Goal: Transaction & Acquisition: Purchase product/service

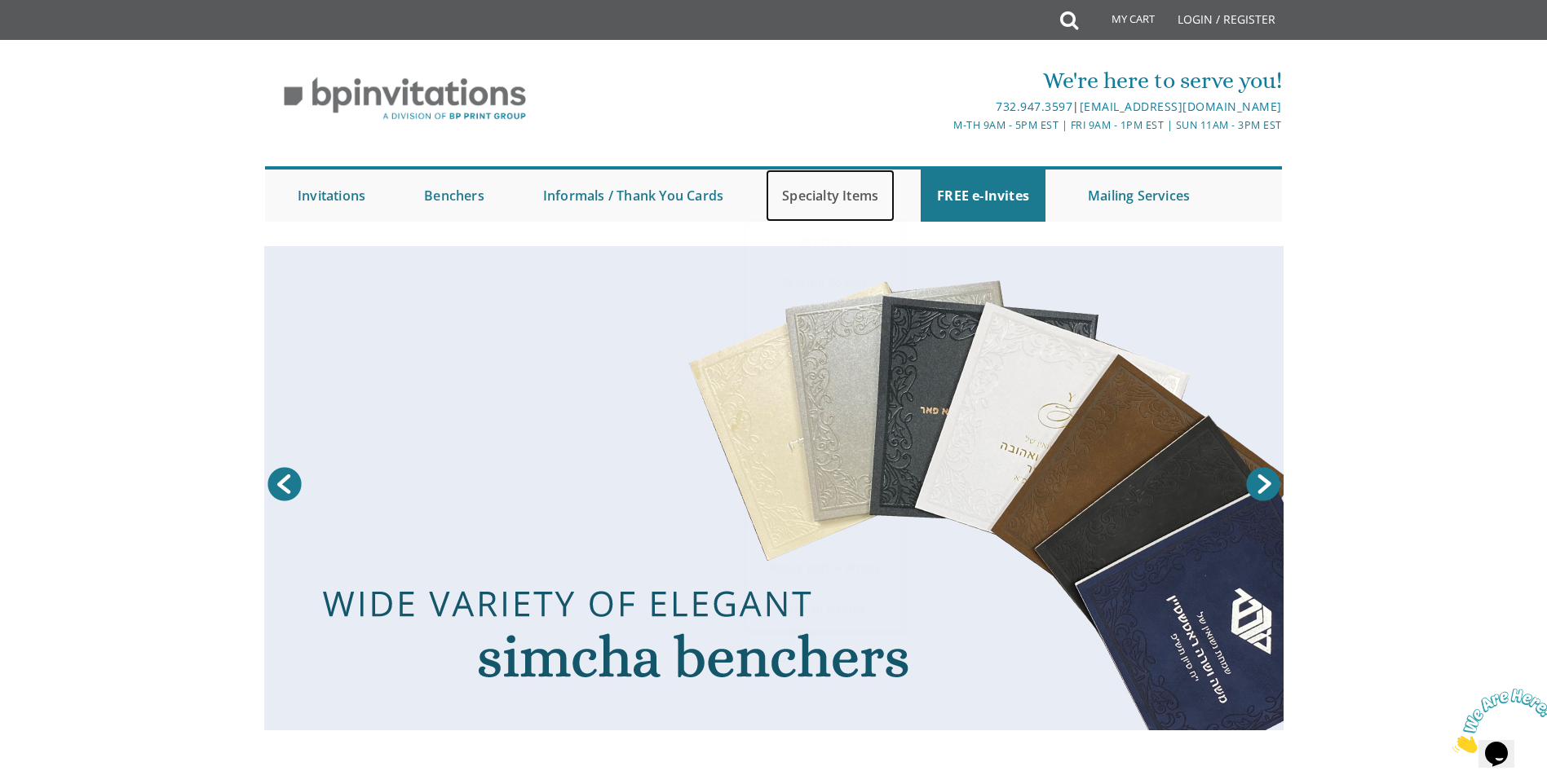
click at [822, 199] on link "Specialty Items" at bounding box center [829, 195] width 129 height 52
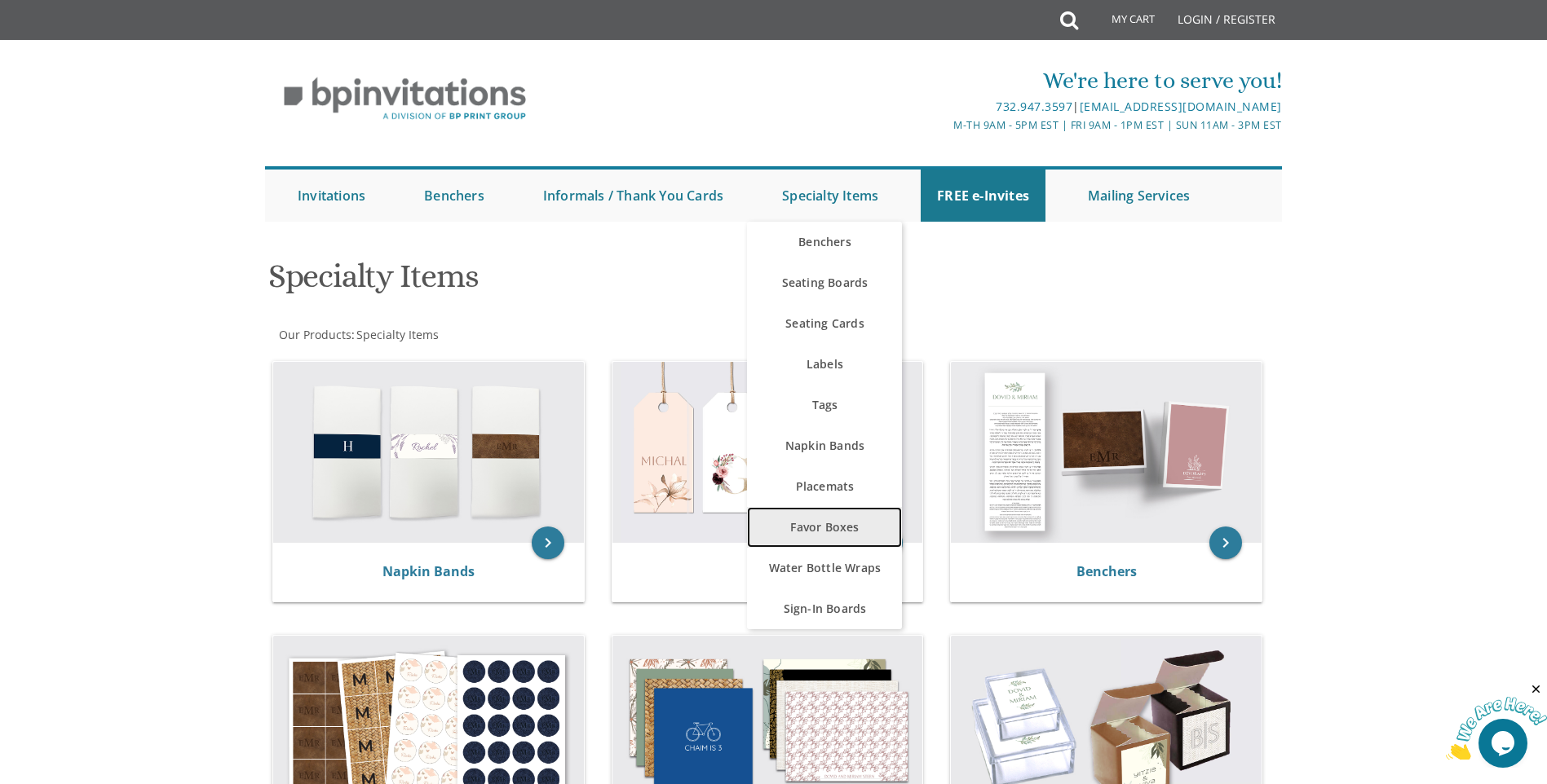
click at [815, 529] on link "Favor Boxes" at bounding box center [824, 527] width 155 height 41
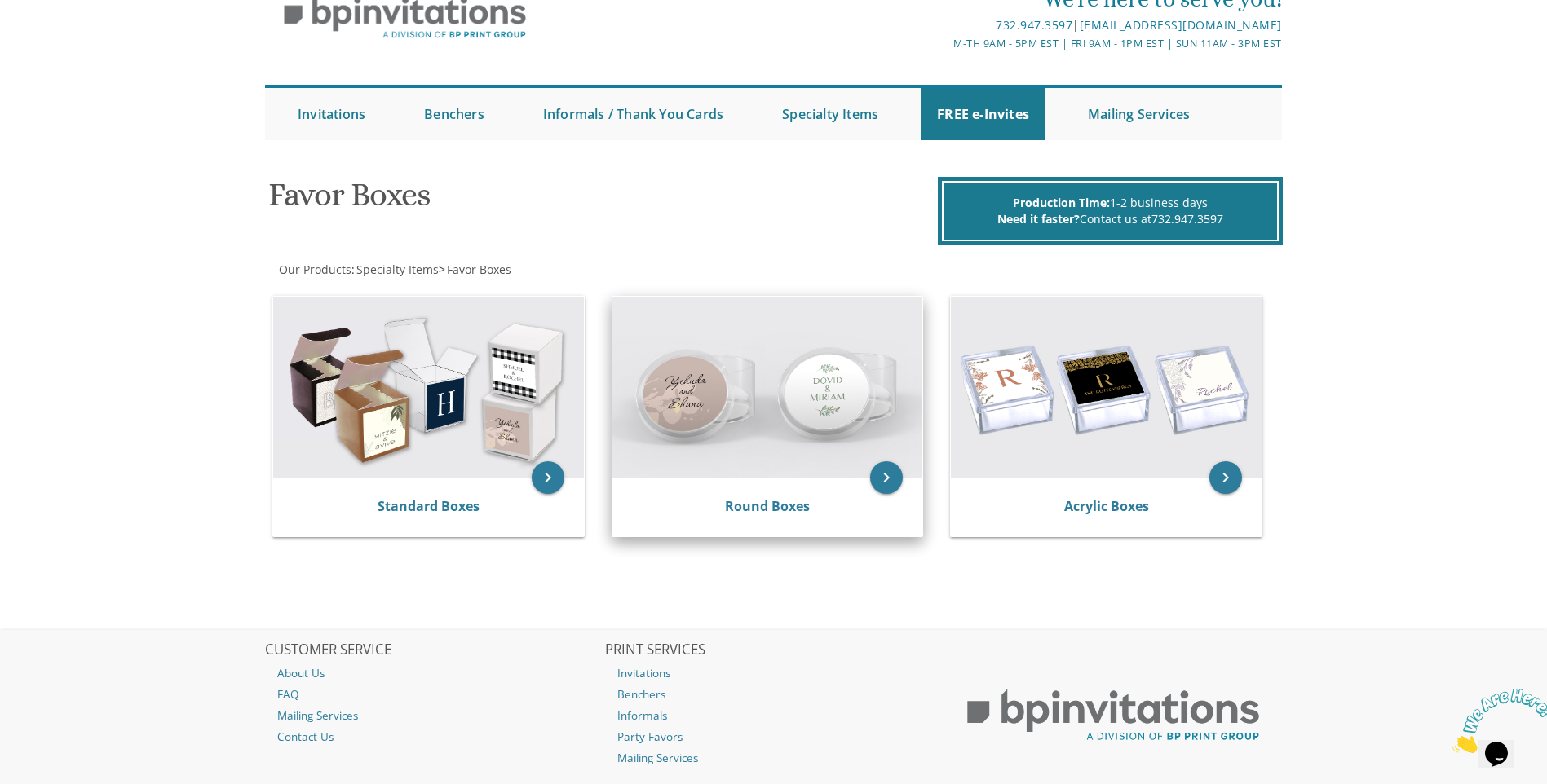
scroll to position [163, 0]
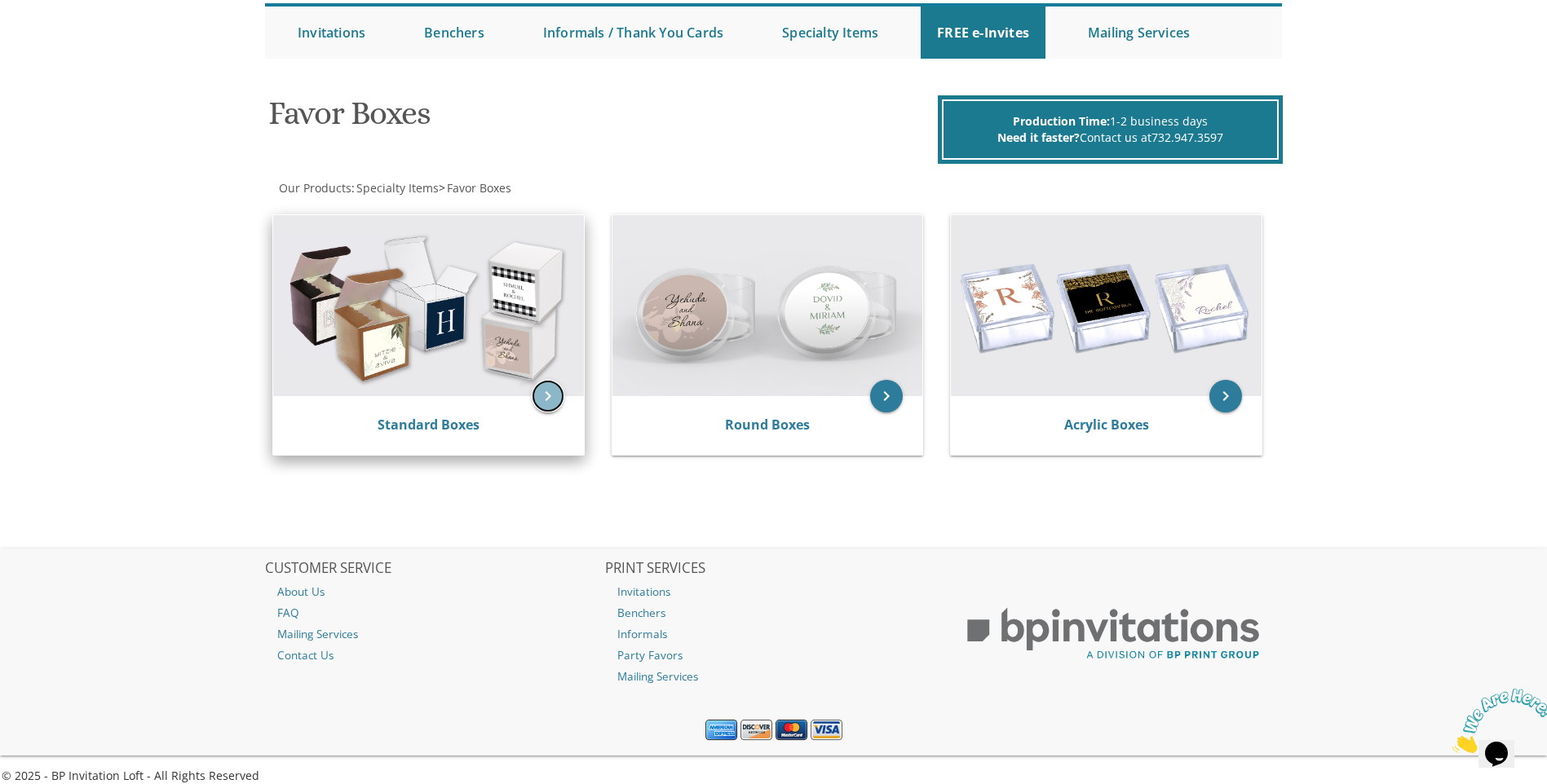
click at [536, 404] on icon "keyboard_arrow_right" at bounding box center [548, 396] width 33 height 33
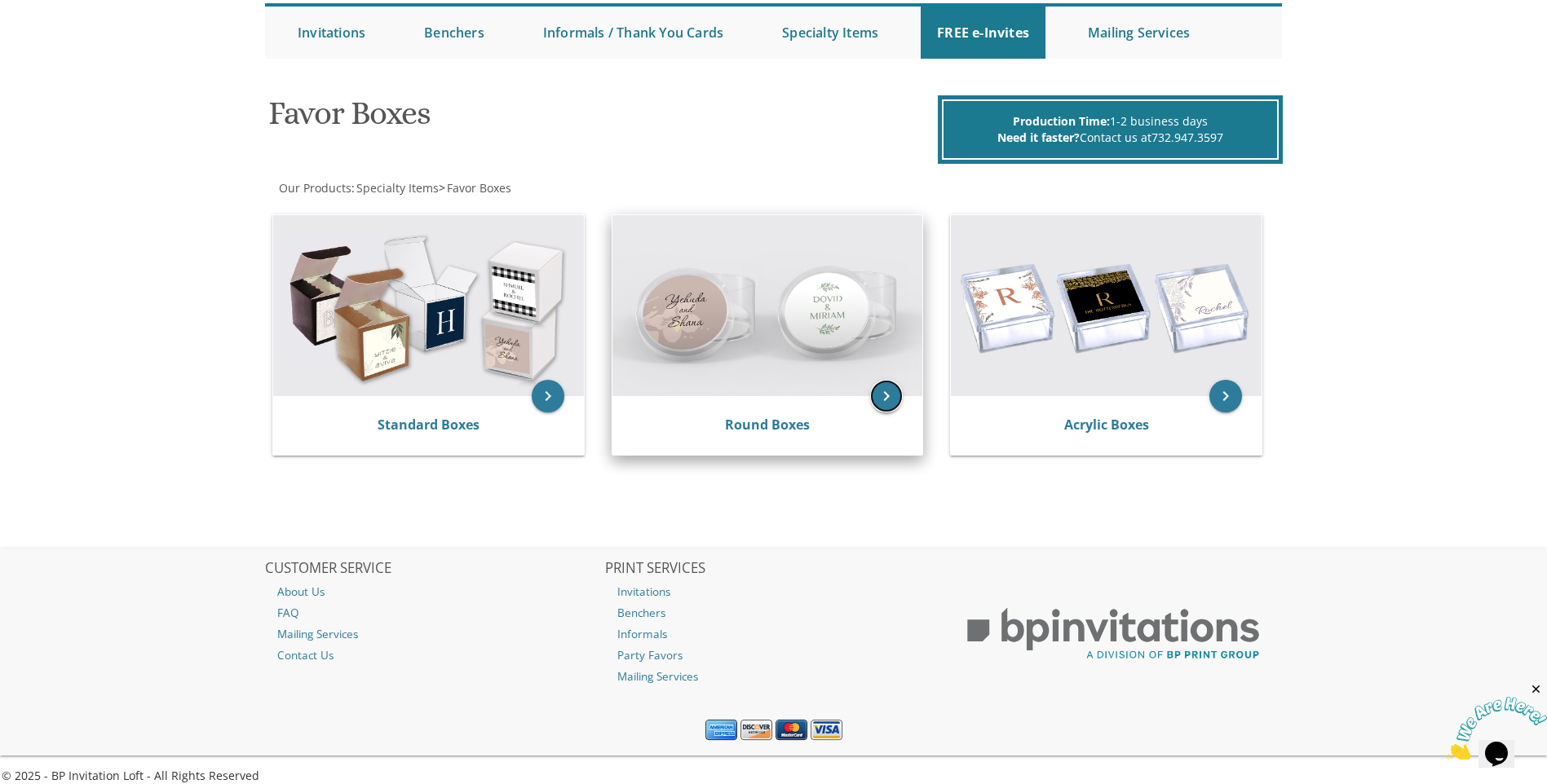
click at [879, 401] on icon "keyboard_arrow_right" at bounding box center [886, 396] width 33 height 33
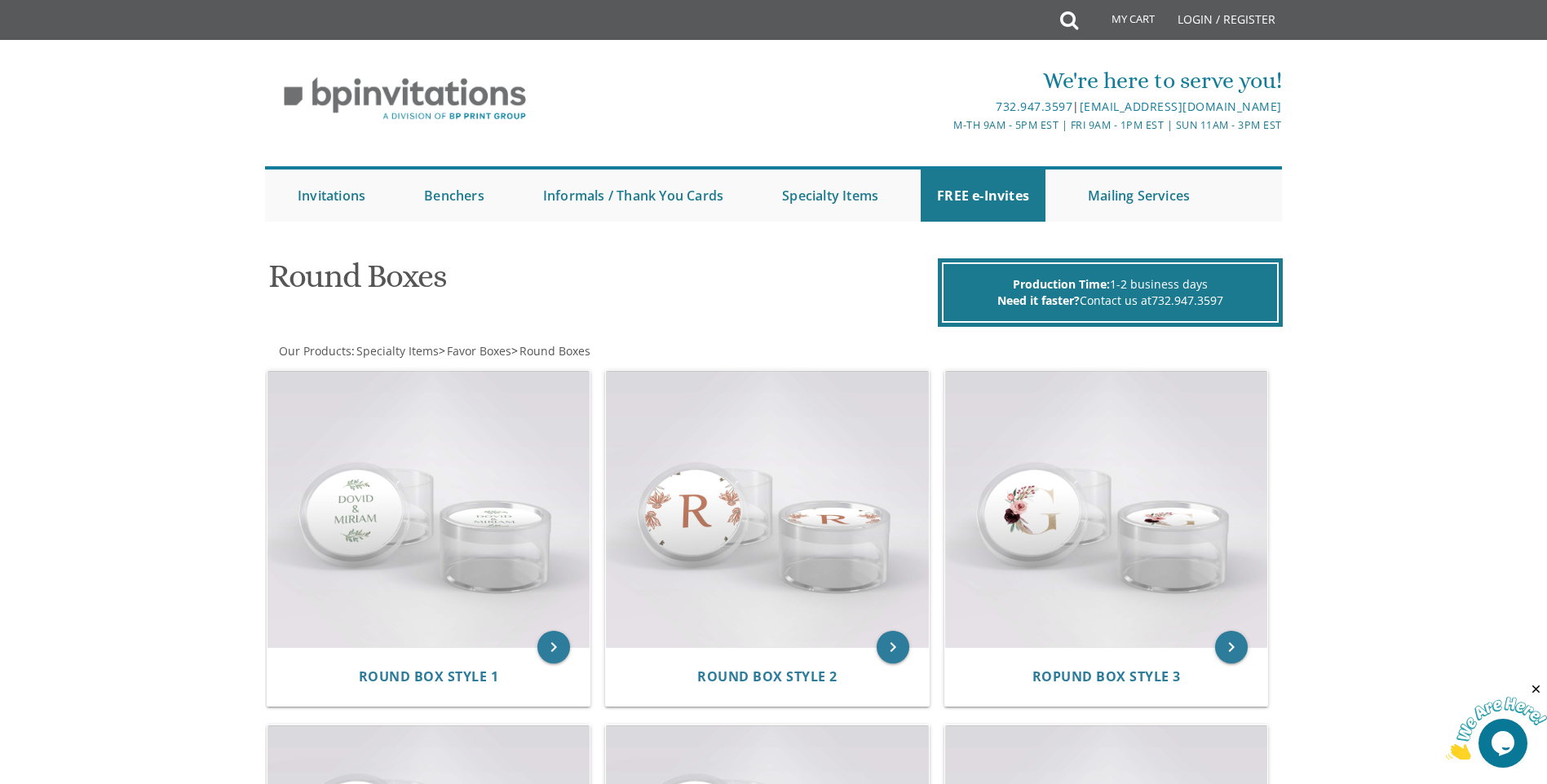
scroll to position [326, 0]
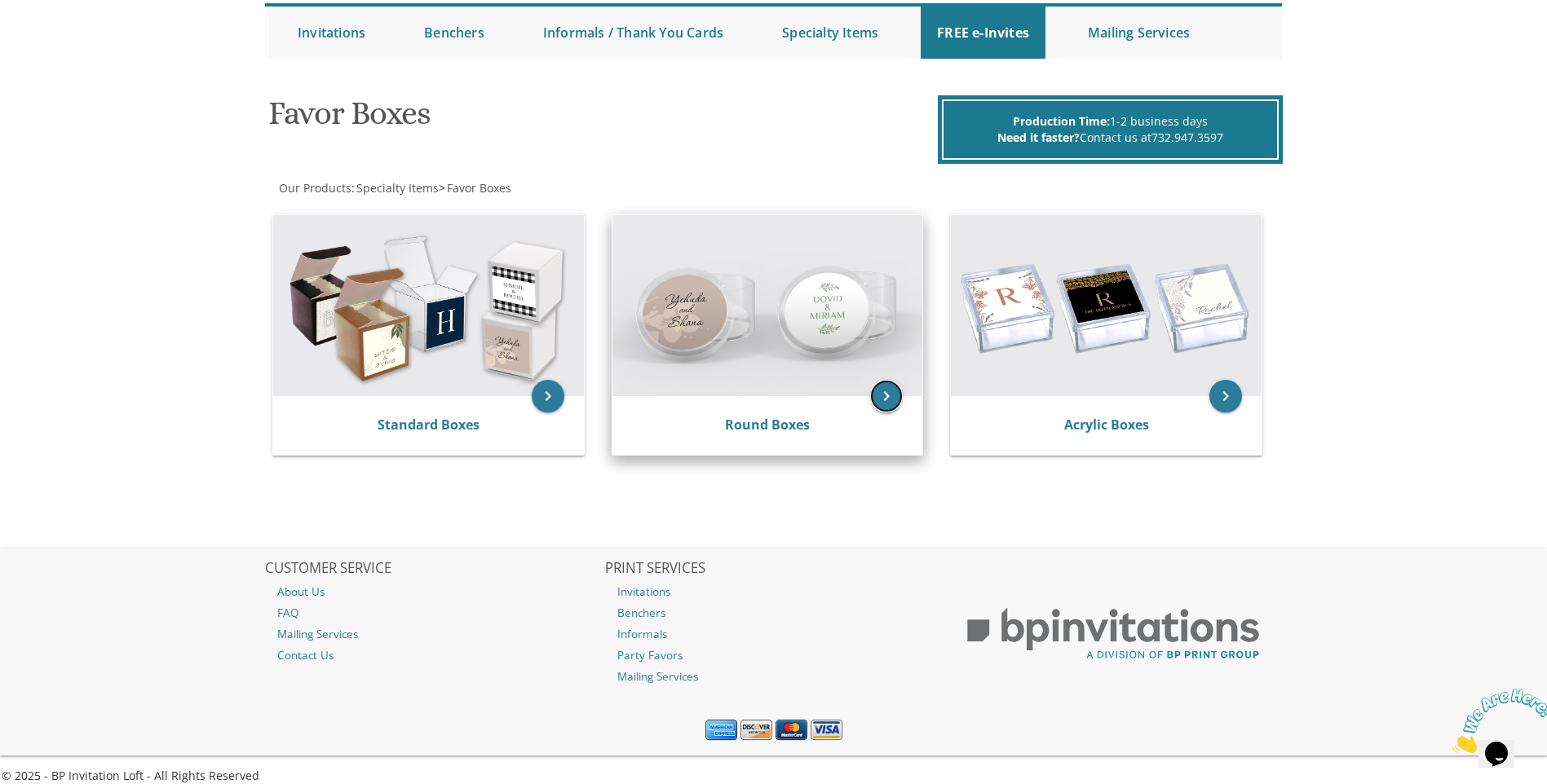
click at [894, 389] on icon "keyboard_arrow_right" at bounding box center [886, 396] width 33 height 33
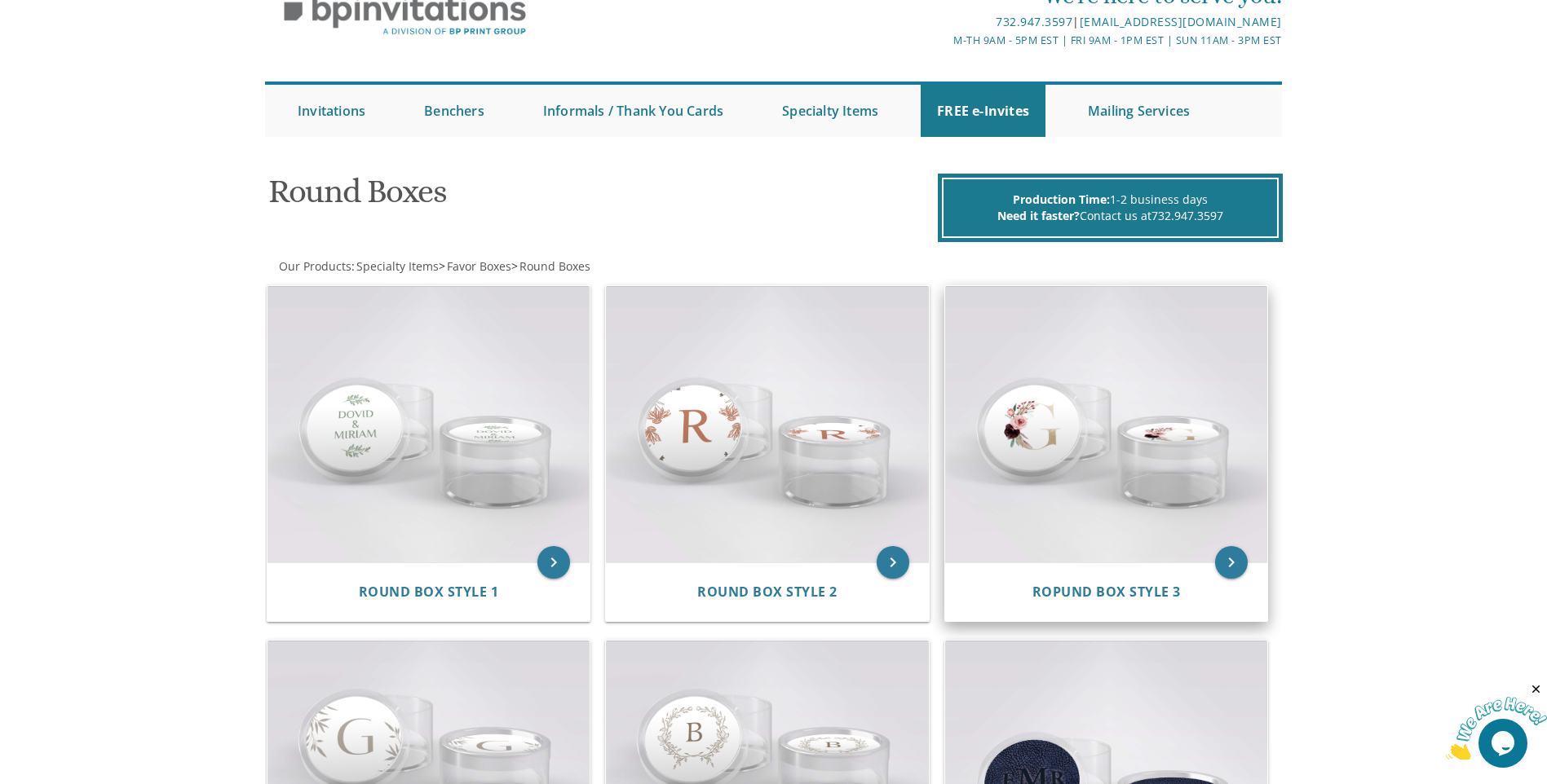
scroll to position [163, 0]
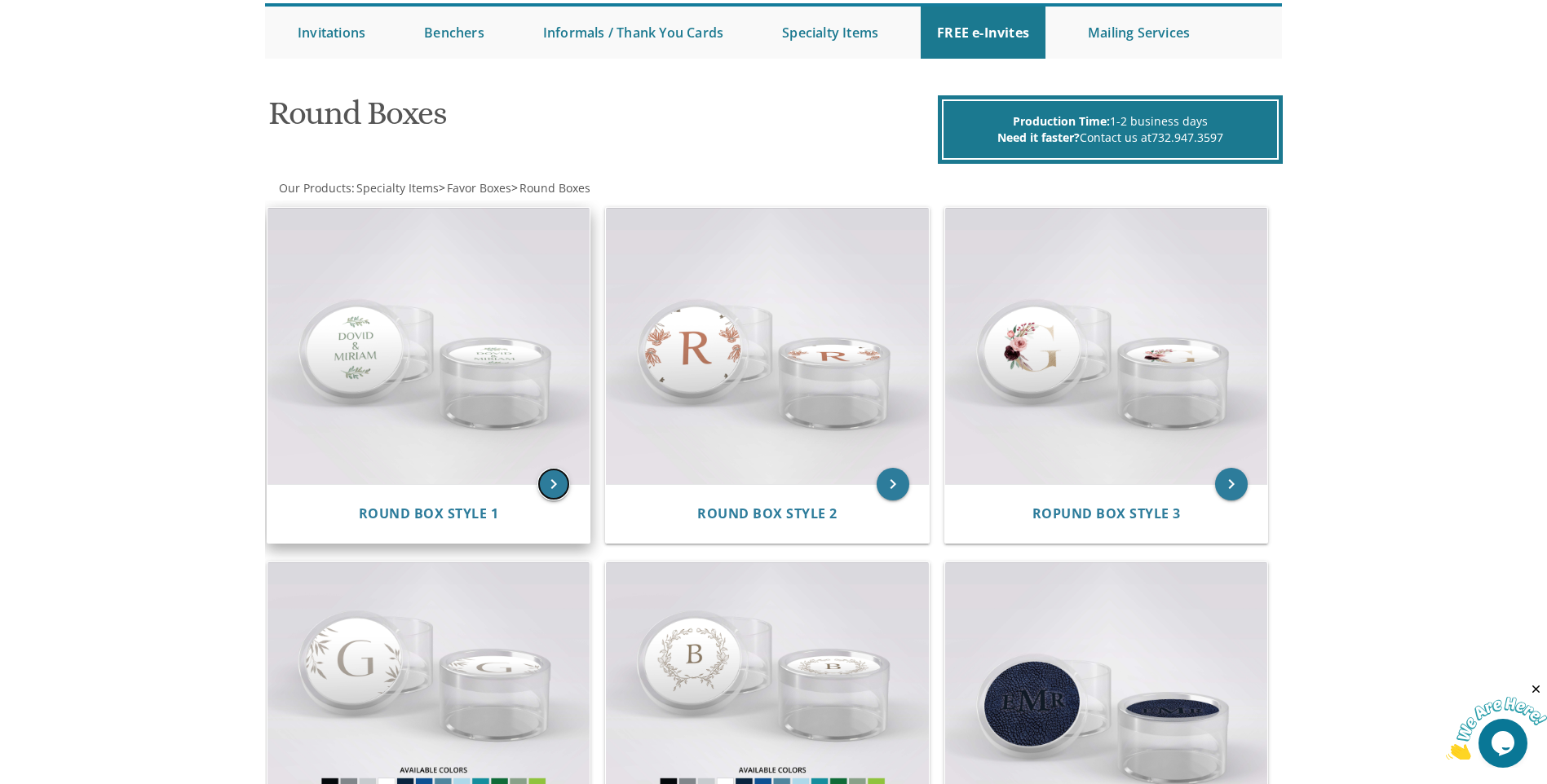
click at [547, 481] on icon "keyboard_arrow_right" at bounding box center [554, 484] width 33 height 33
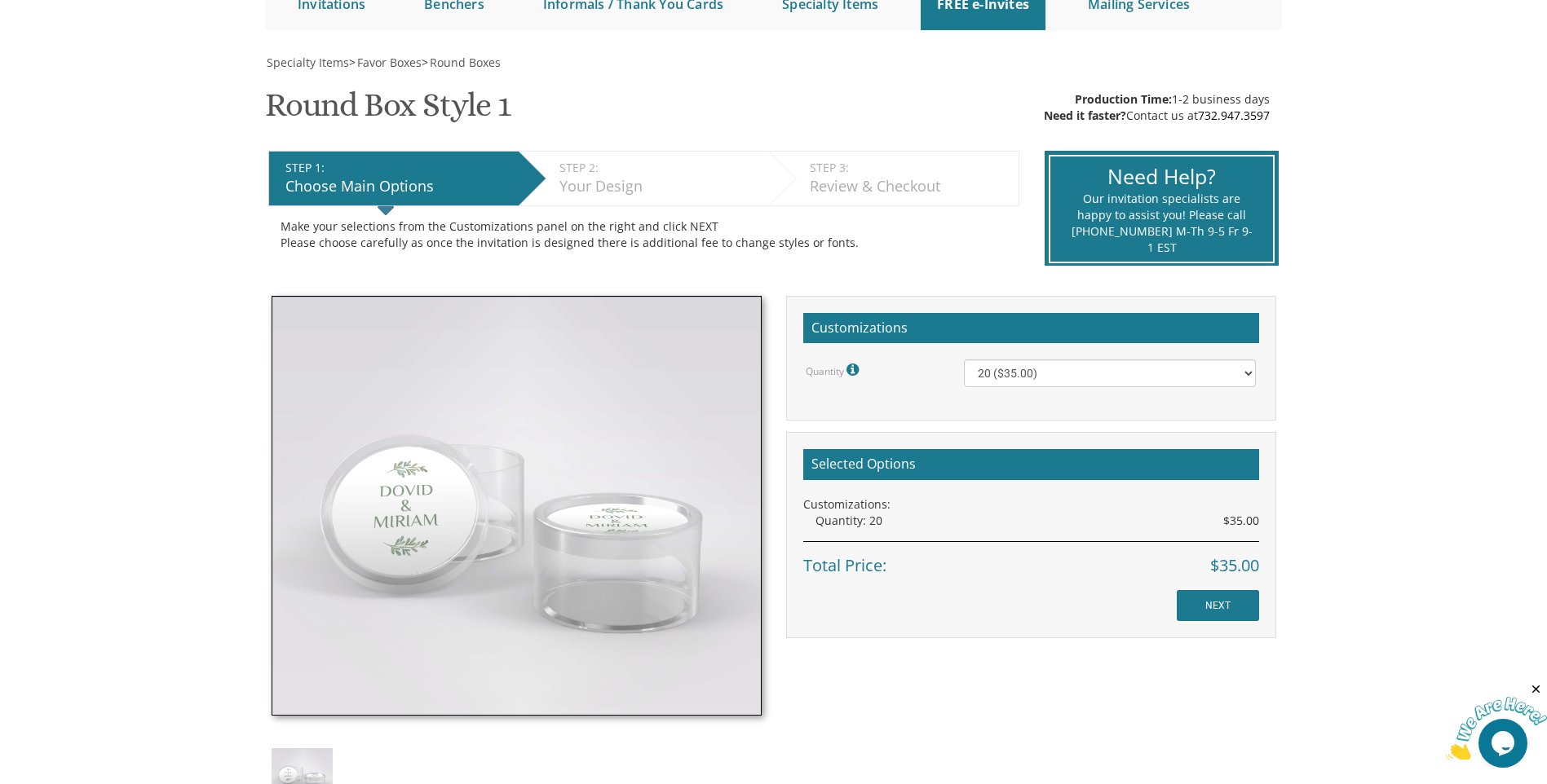
scroll to position [163, 0]
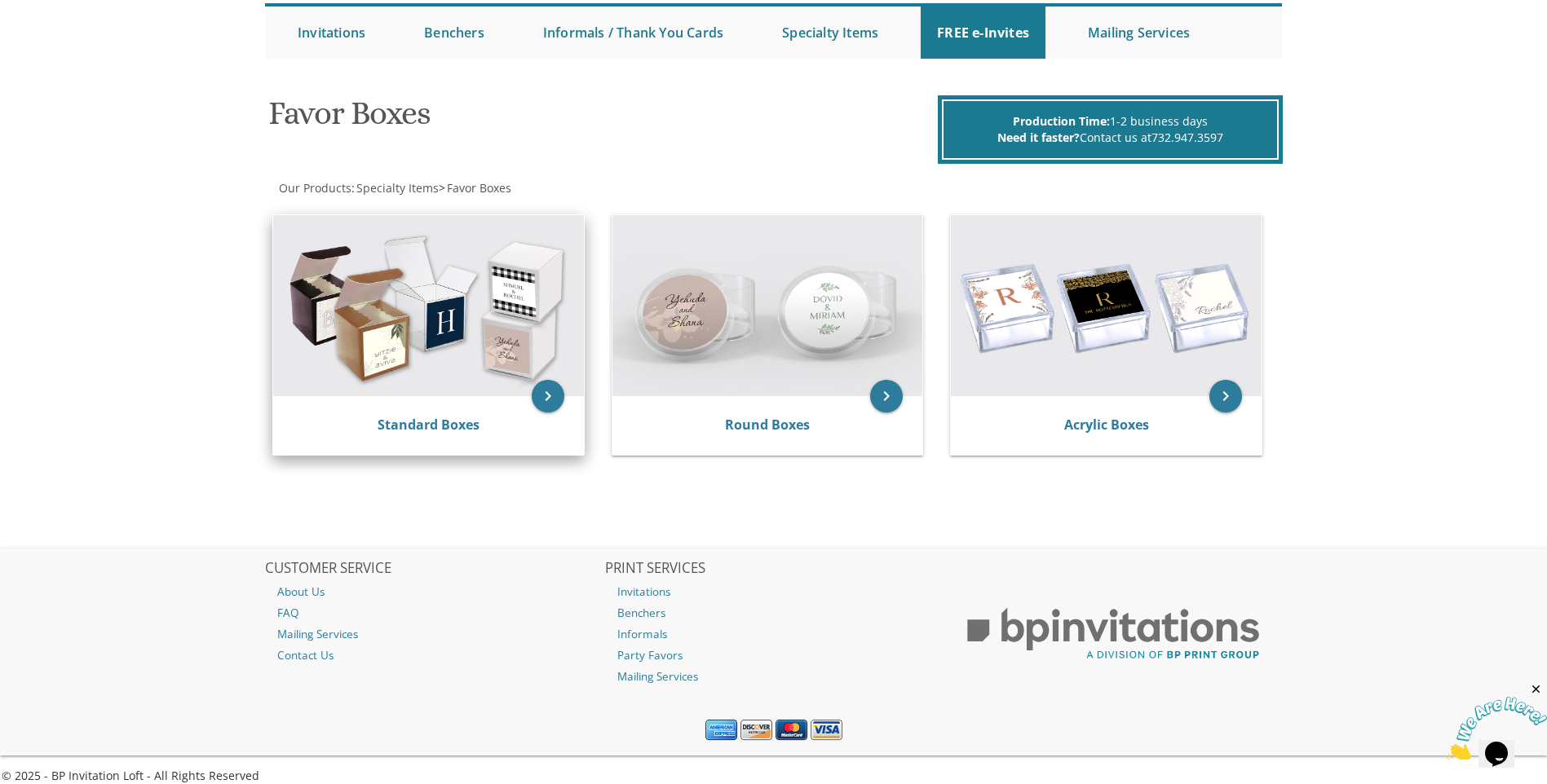
click at [379, 248] on img at bounding box center [428, 306] width 311 height 181
click at [566, 393] on div "keyboard_arrow_right Standard Boxes" at bounding box center [428, 334] width 313 height 241
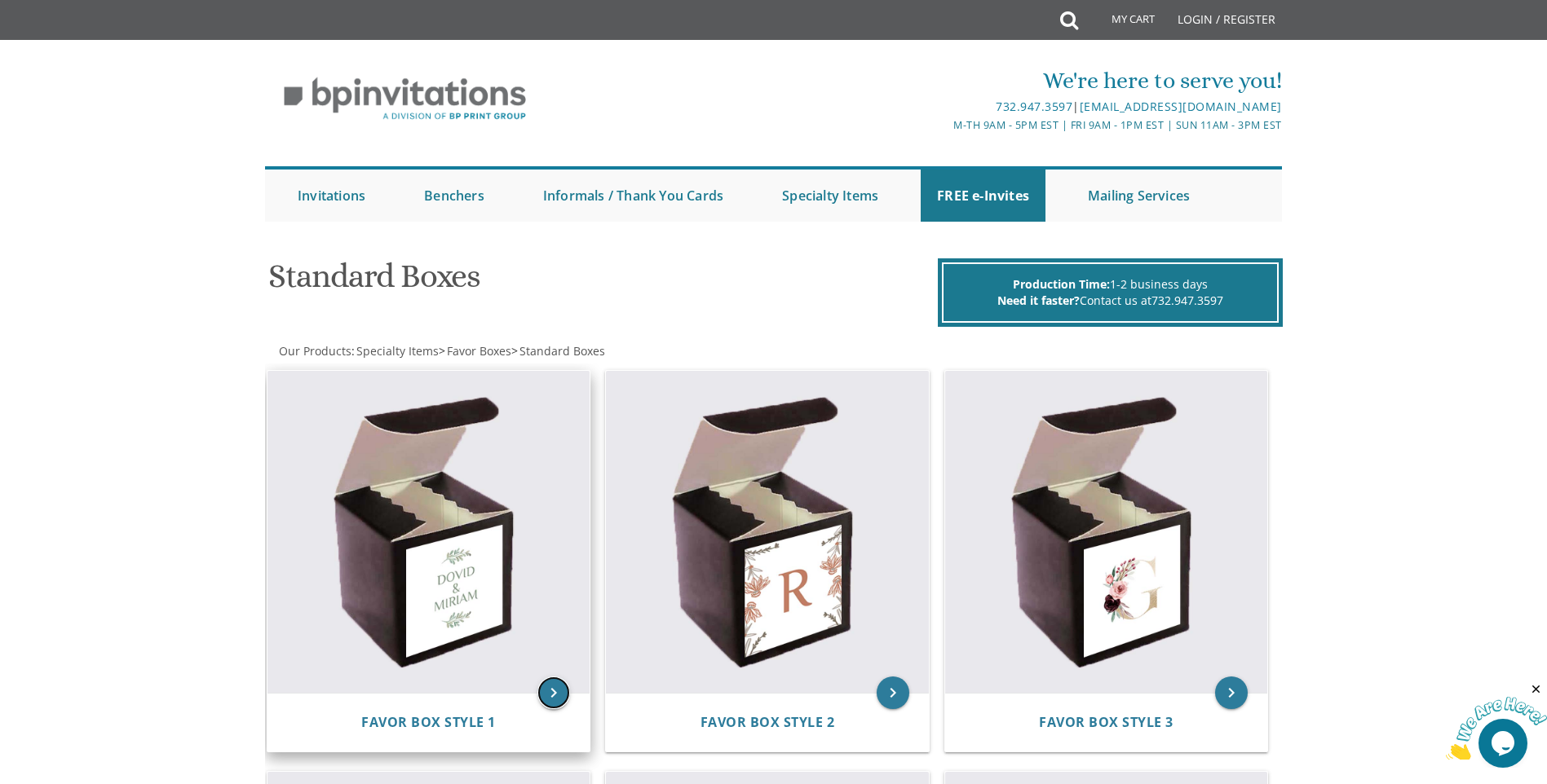
click at [548, 691] on icon "keyboard_arrow_right" at bounding box center [554, 693] width 33 height 33
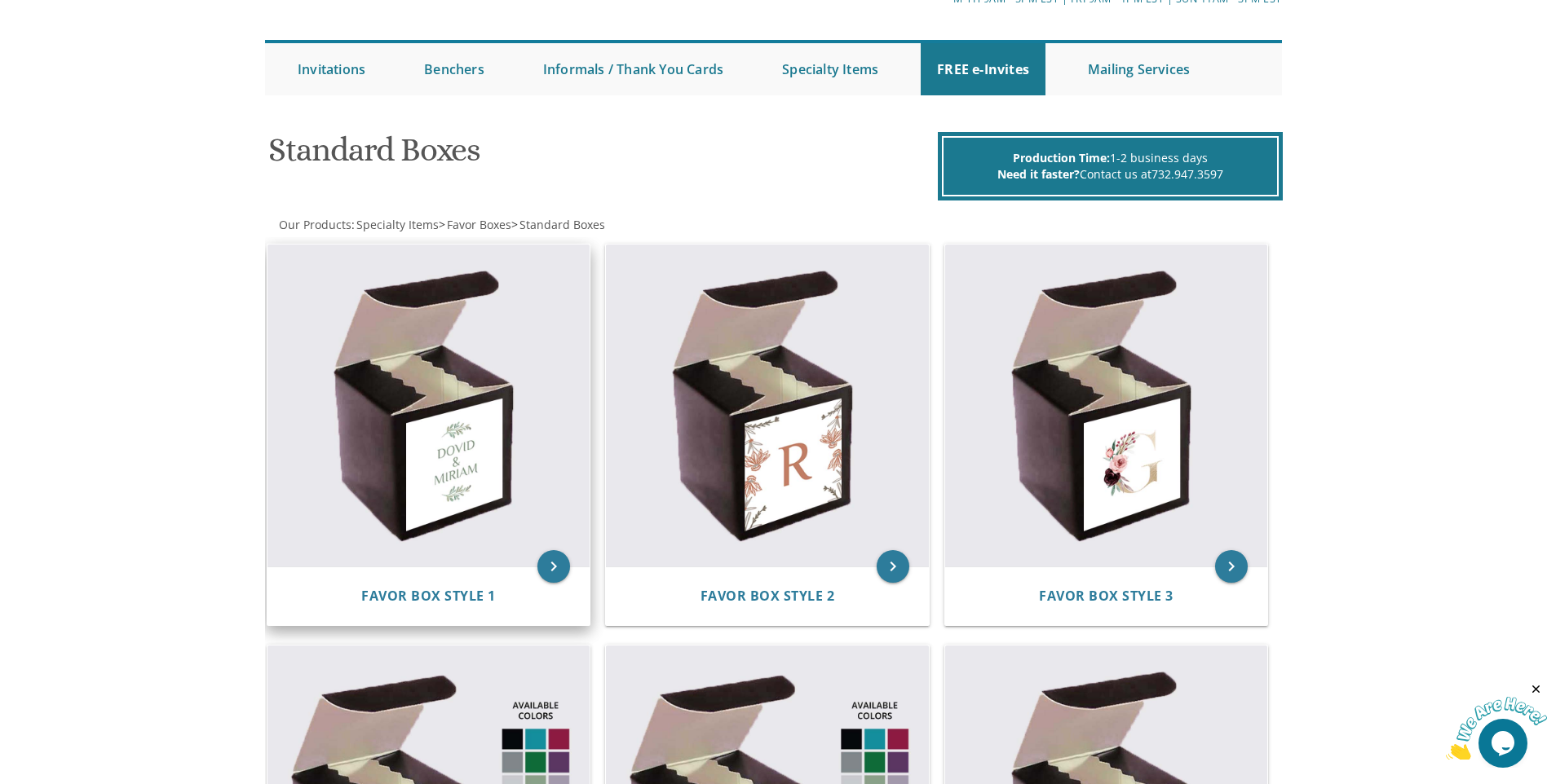
scroll to position [244, 0]
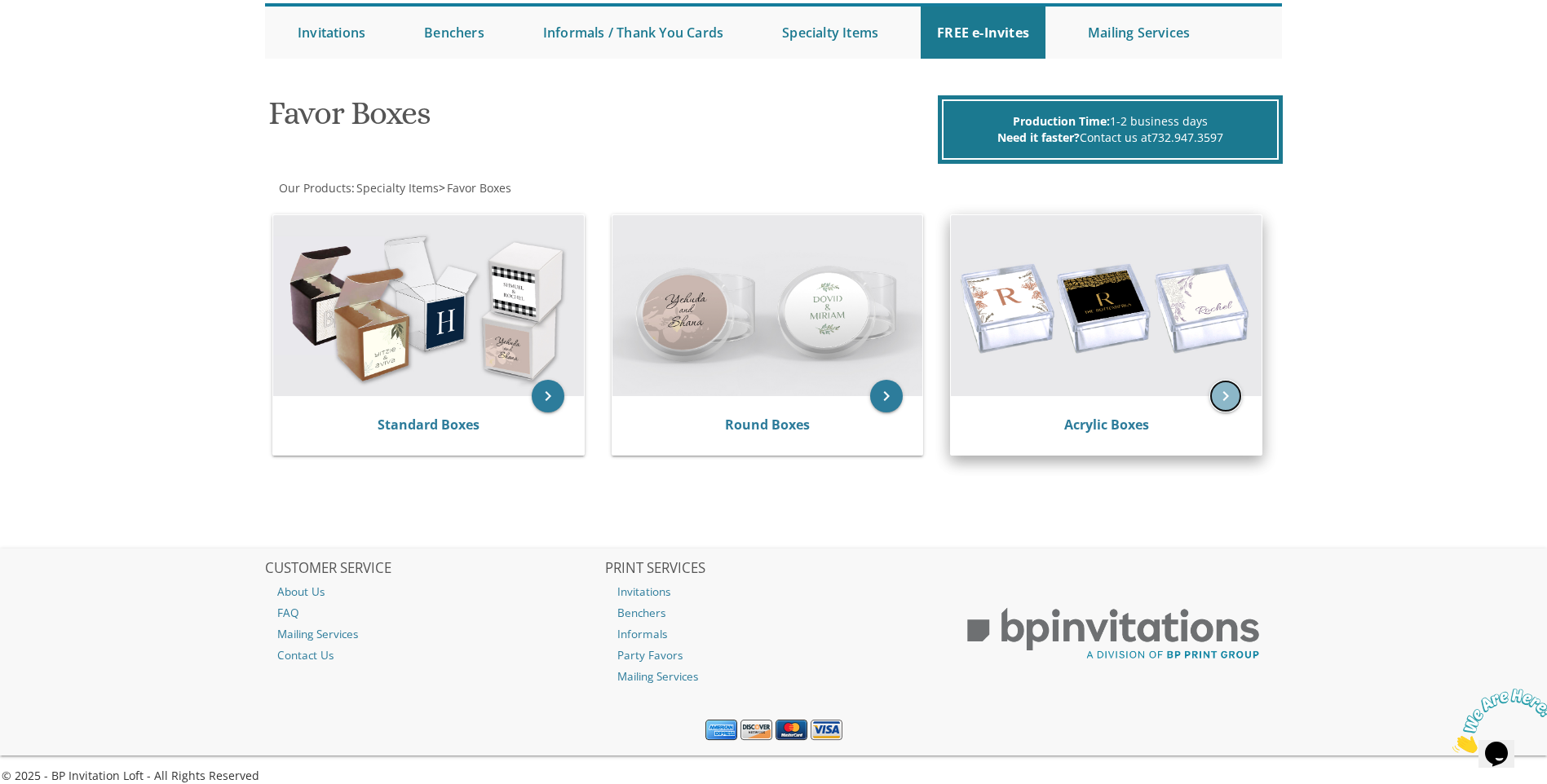
drag, startPoint x: 1226, startPoint y: 396, endPoint x: 1201, endPoint y: 441, distance: 51.5
click at [1224, 396] on icon "keyboard_arrow_right" at bounding box center [1226, 396] width 33 height 33
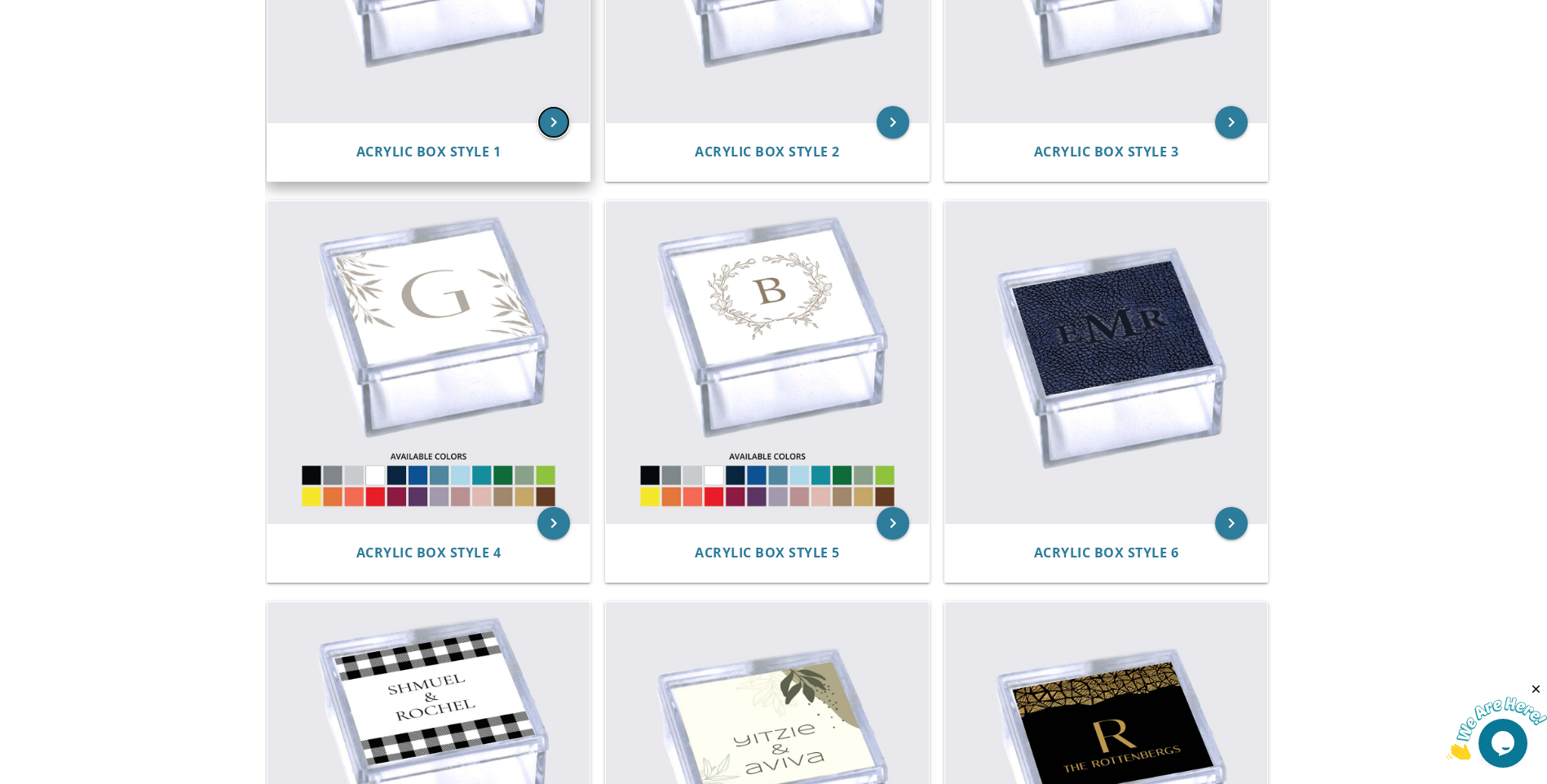
click at [546, 117] on icon "keyboard_arrow_right" at bounding box center [554, 123] width 33 height 33
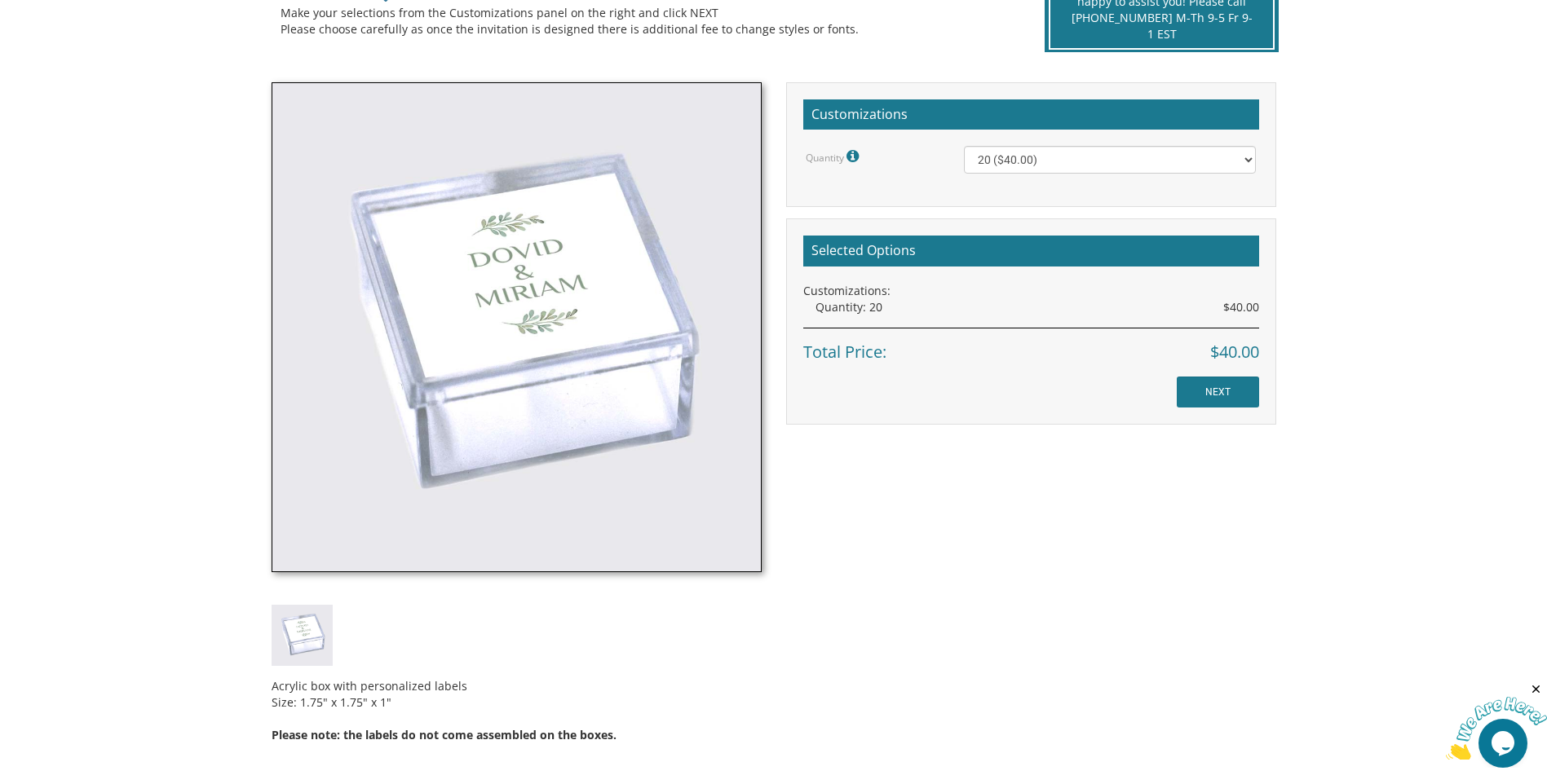
scroll to position [571, 0]
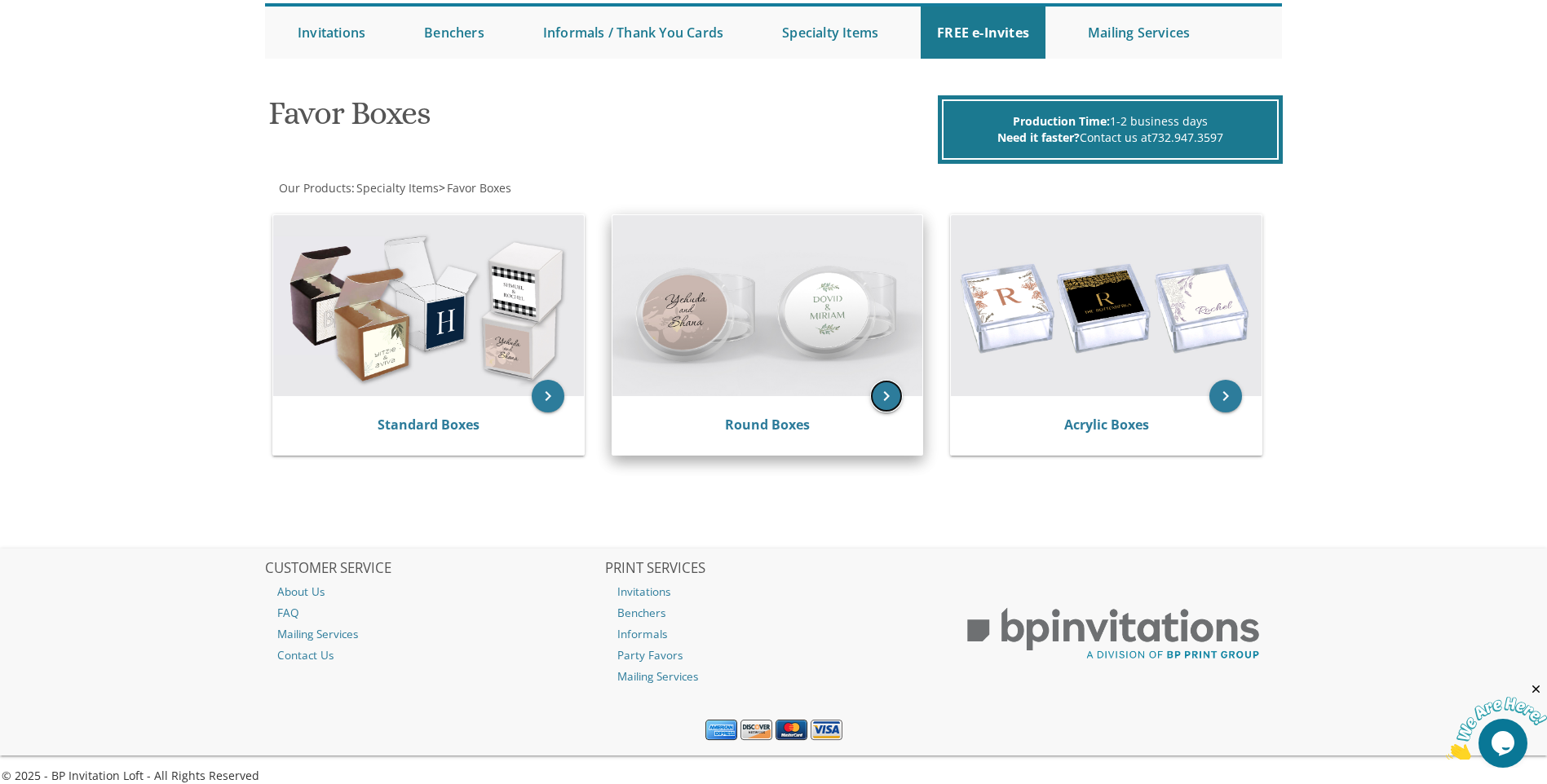
click at [890, 397] on icon "keyboard_arrow_right" at bounding box center [886, 396] width 33 height 33
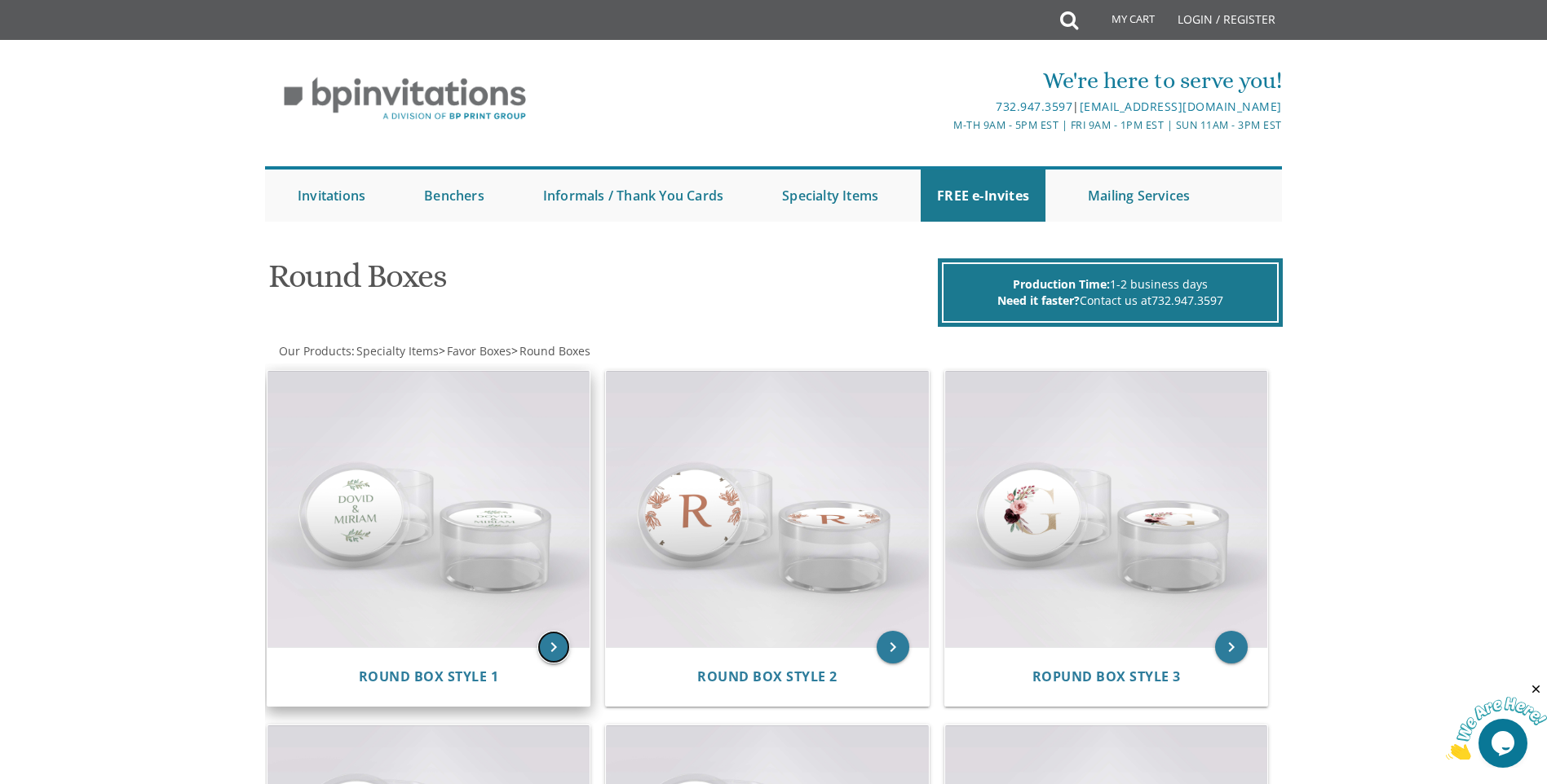
click at [561, 639] on icon "keyboard_arrow_right" at bounding box center [554, 648] width 33 height 33
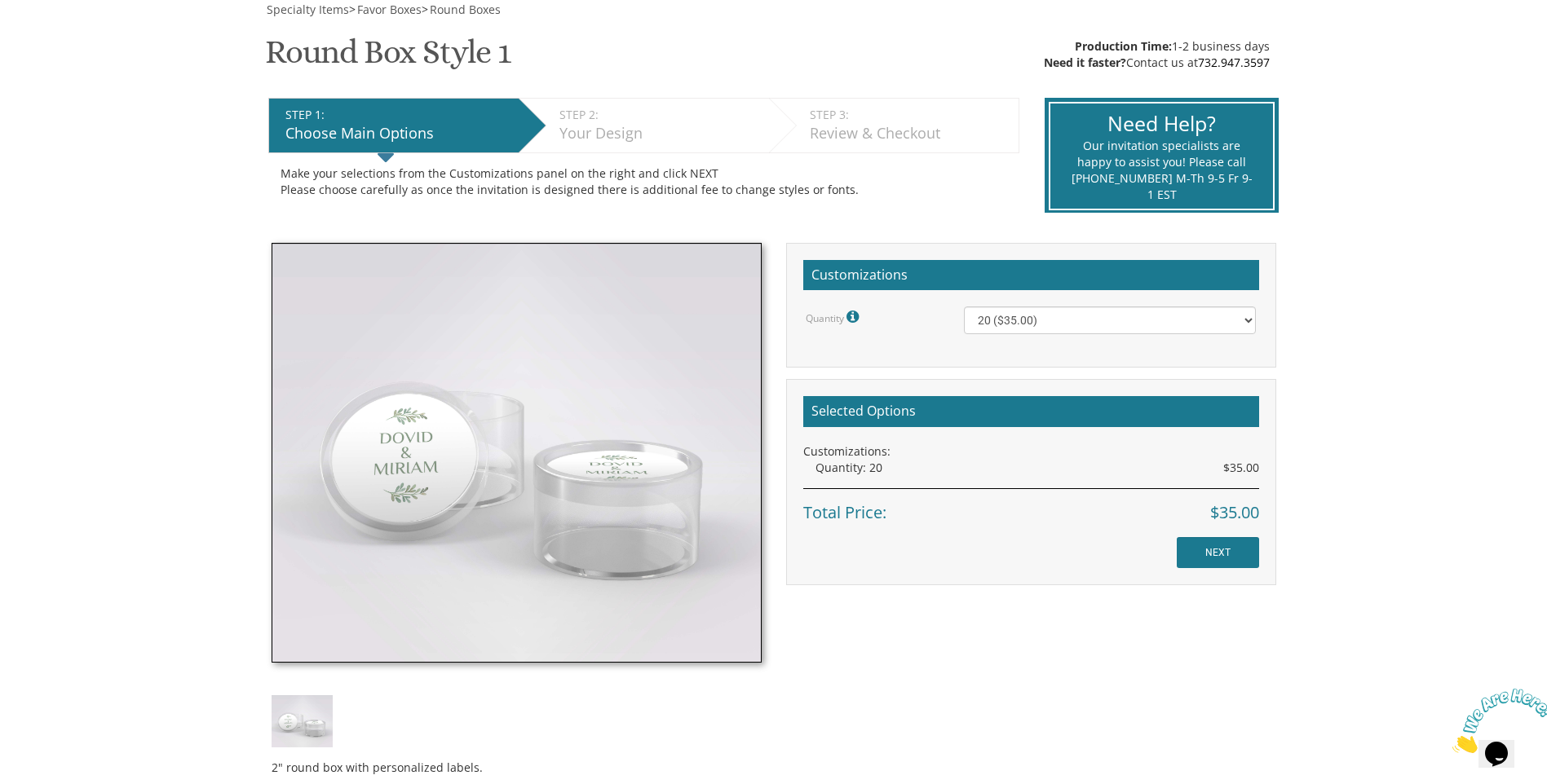
scroll to position [408, 0]
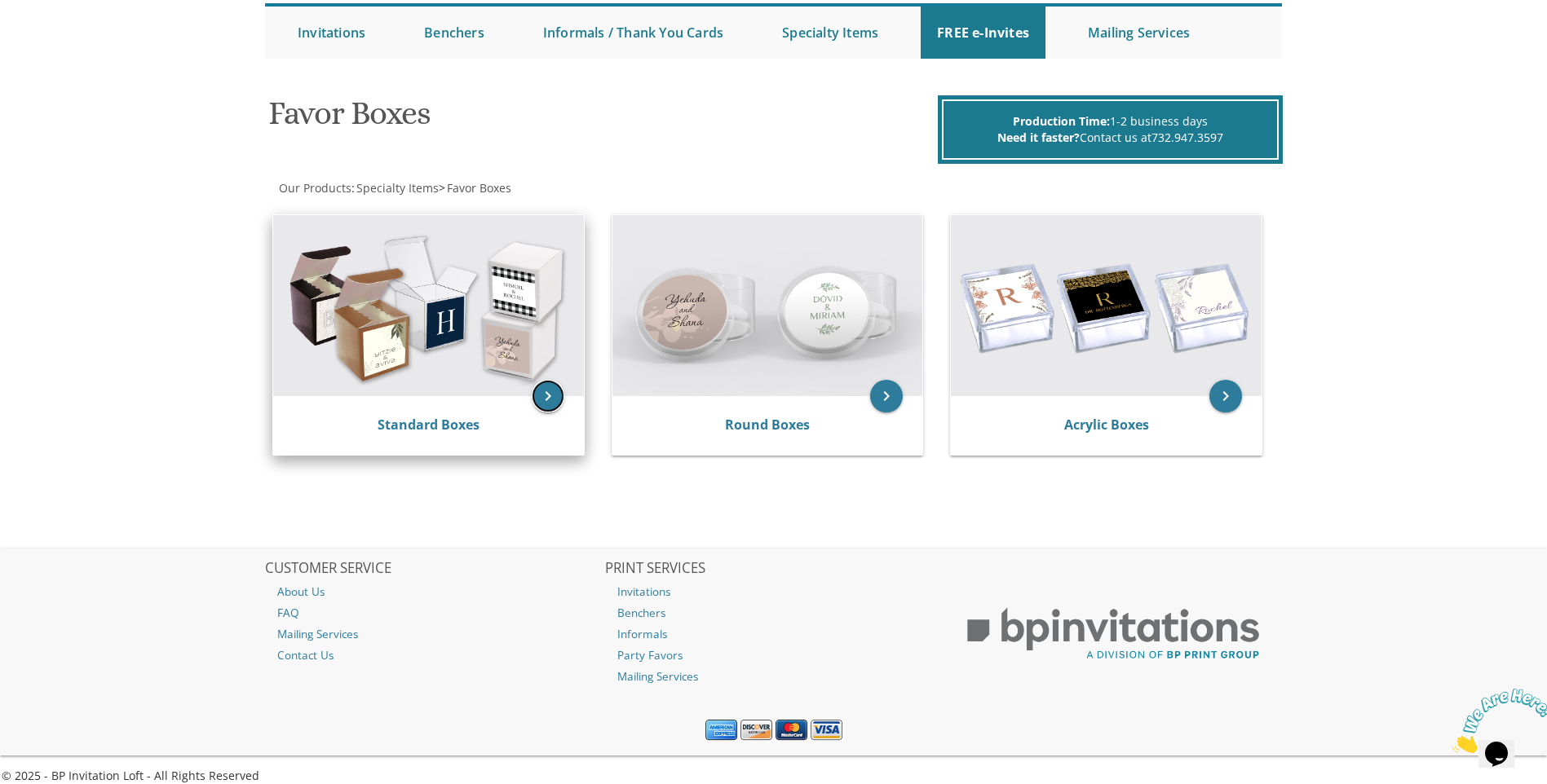
click at [561, 399] on icon "keyboard_arrow_right" at bounding box center [548, 396] width 33 height 33
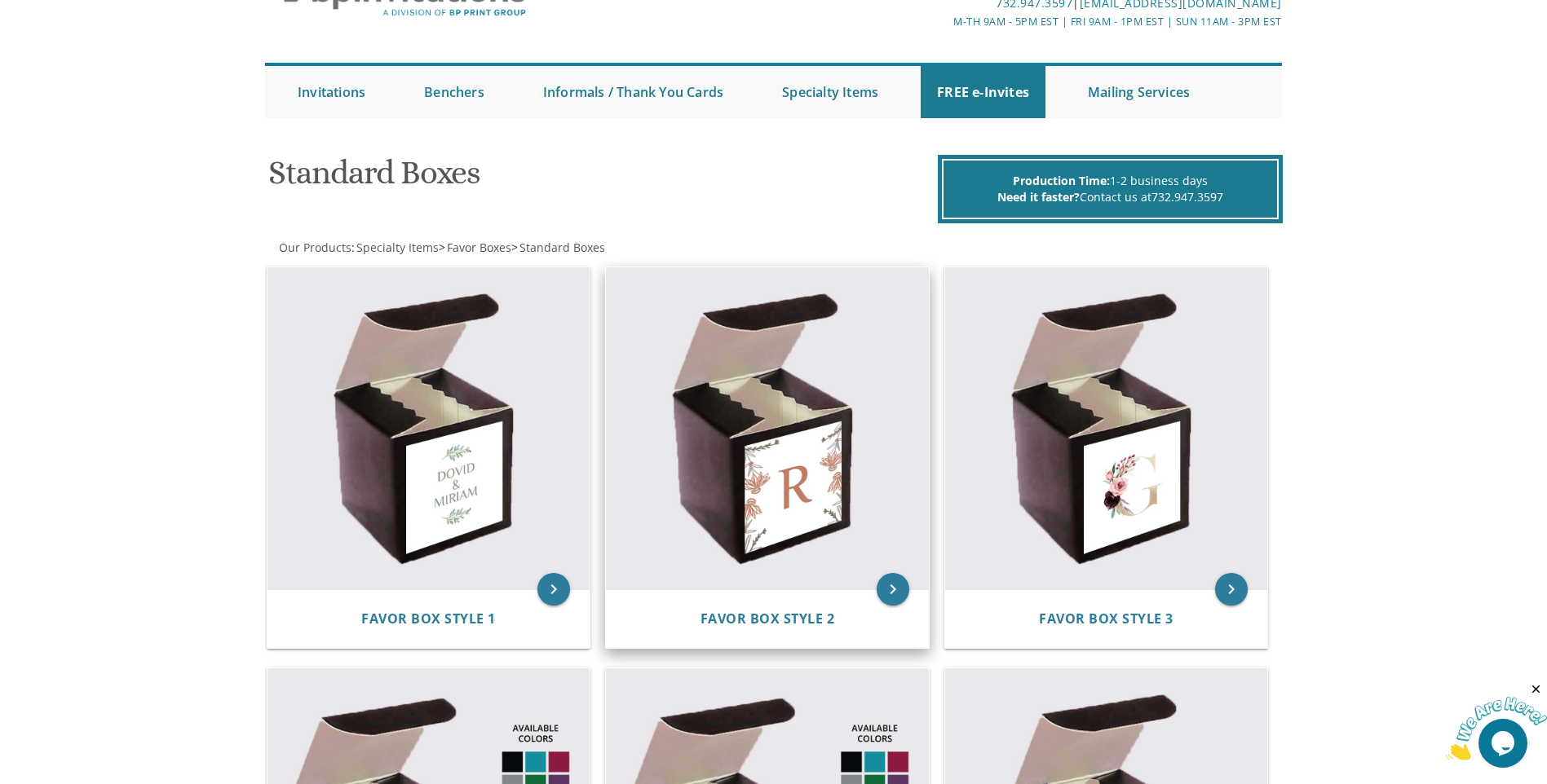
scroll to position [163, 0]
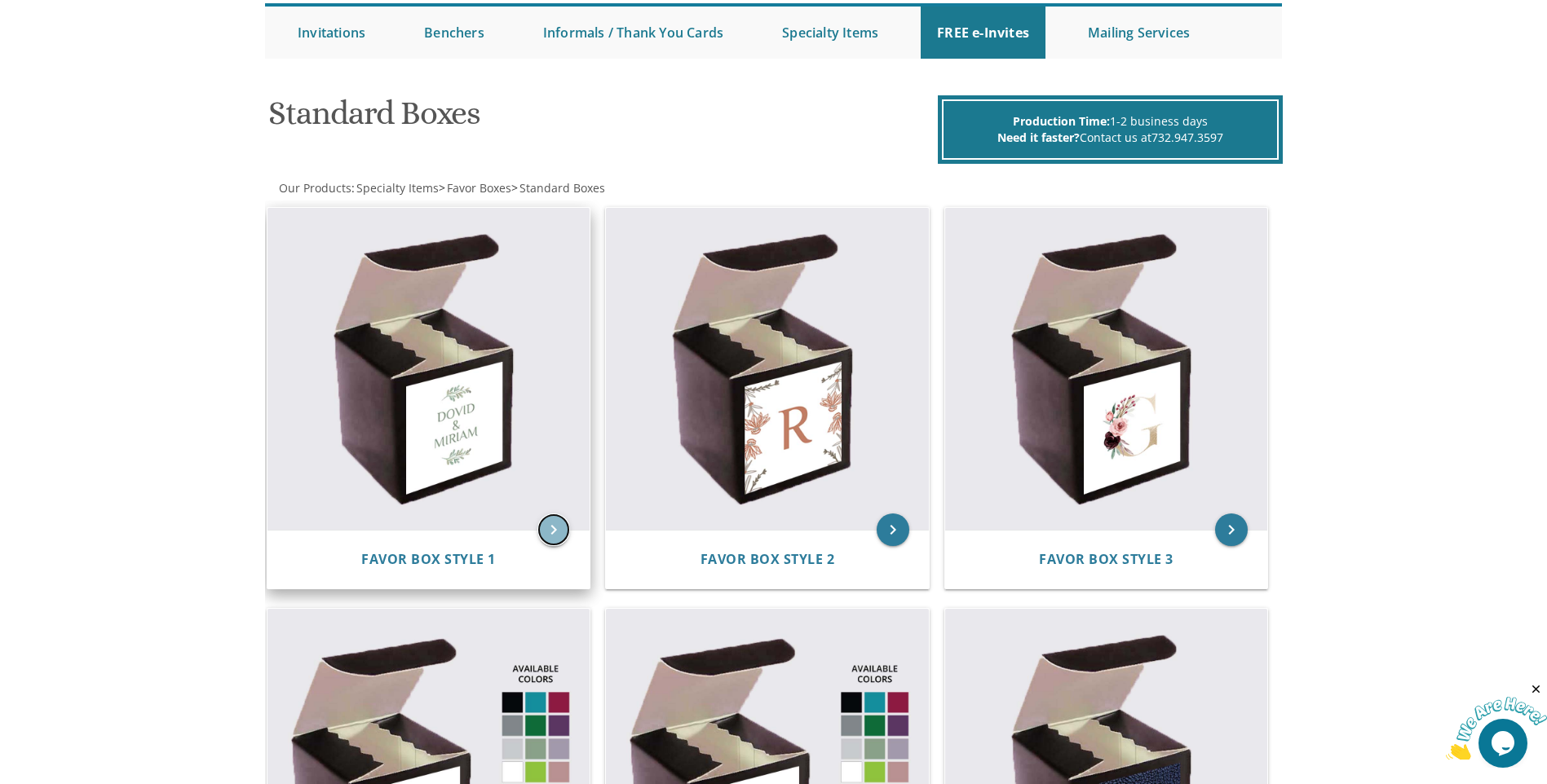
click at [561, 533] on icon "keyboard_arrow_right" at bounding box center [554, 530] width 33 height 33
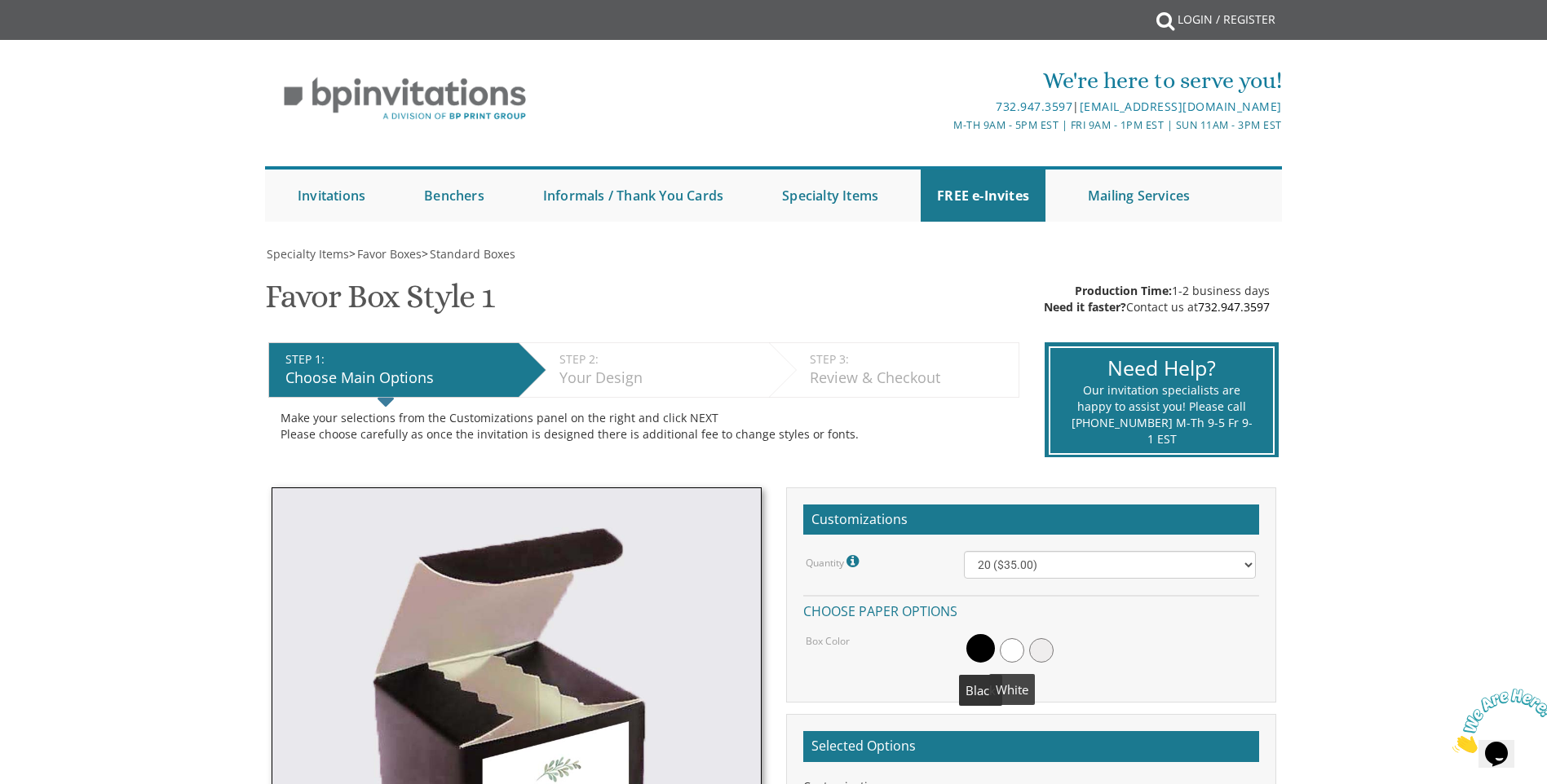
click at [1020, 648] on span at bounding box center [1011, 650] width 24 height 24
click at [1037, 646] on span at bounding box center [1041, 650] width 24 height 24
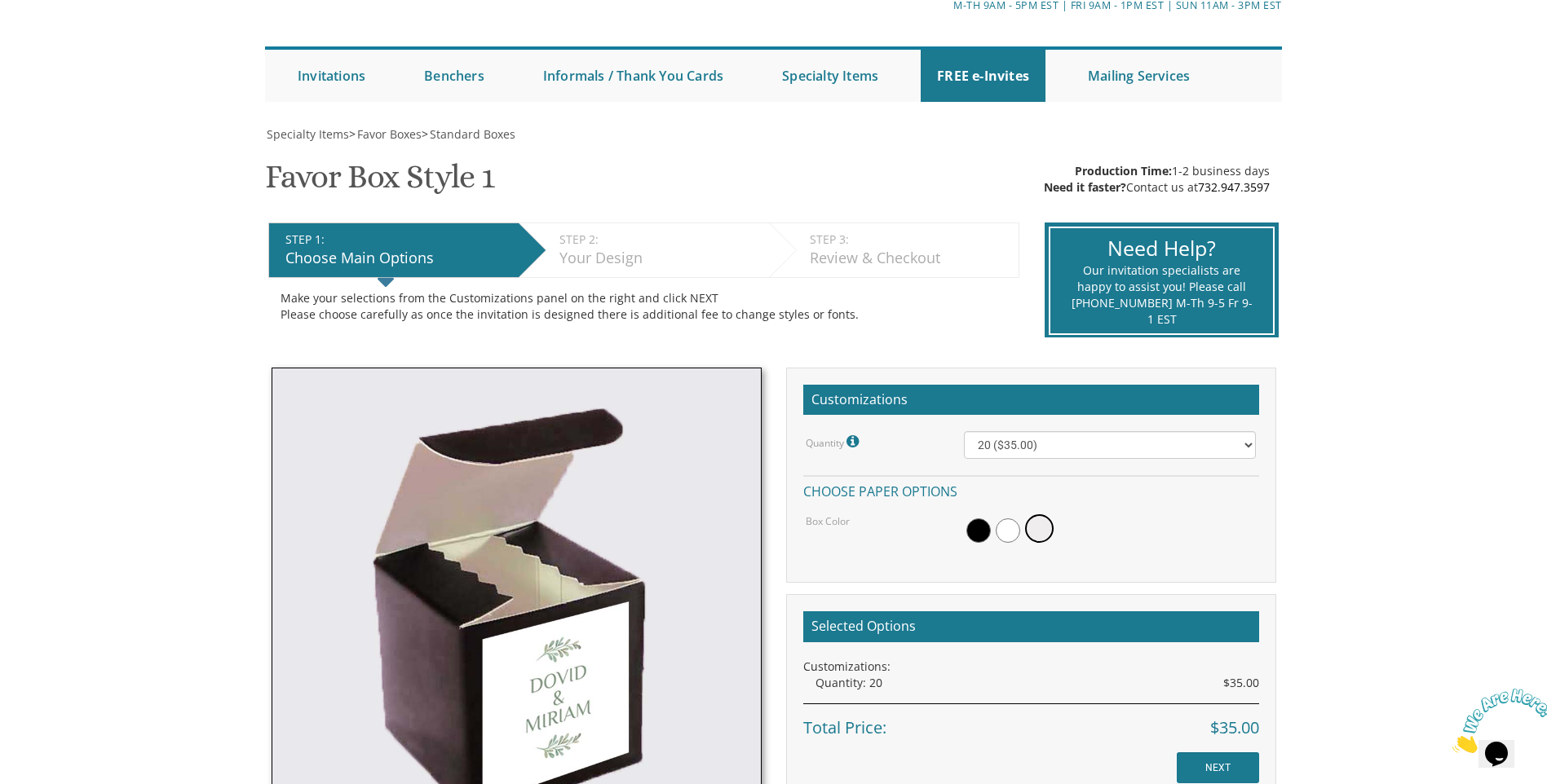
scroll to position [244, 0]
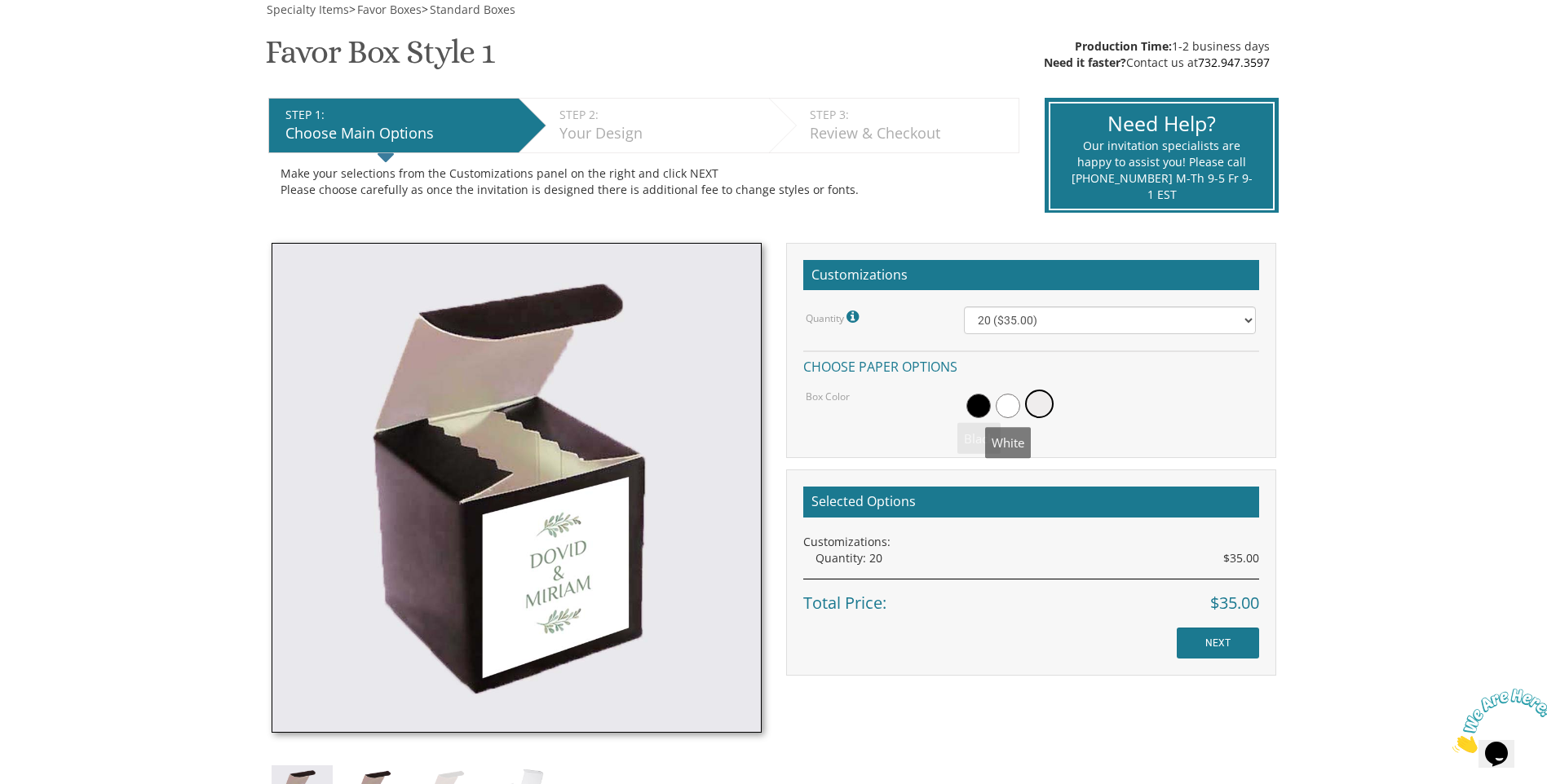
click at [997, 410] on span at bounding box center [1008, 406] width 24 height 24
click at [1047, 405] on span at bounding box center [1041, 406] width 24 height 24
click at [1116, 314] on select "20 ($35.00) 40 ($53.00) 60 ($65.00) 80 ($75.00) 100 ($85.00)" at bounding box center [1110, 320] width 292 height 28
click at [964, 307] on select "20 ($35.00) 40 ($53.00) 60 ($65.00) 80 ($75.00) 100 ($85.00)" at bounding box center [1110, 320] width 292 height 28
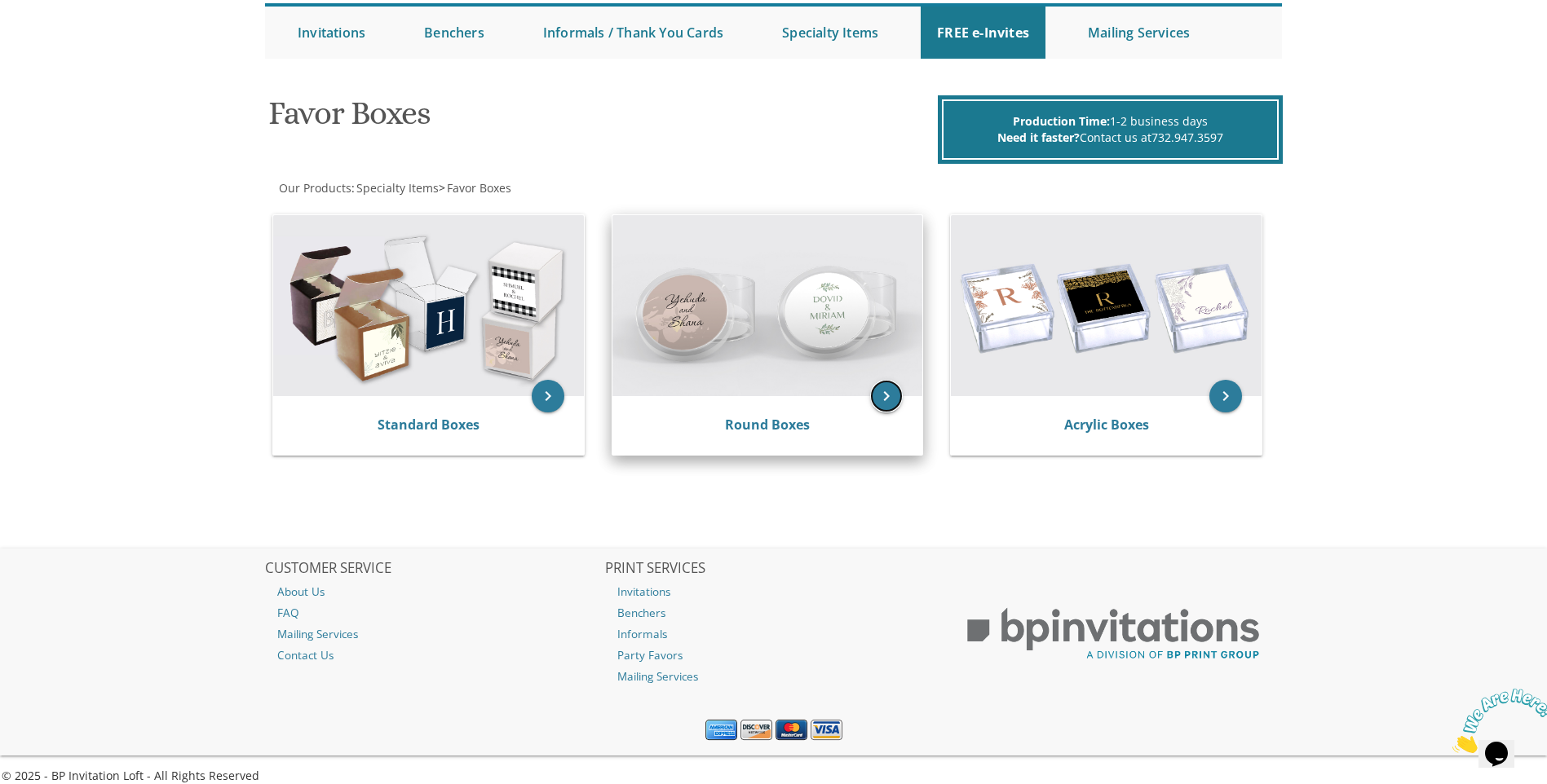
click at [888, 398] on icon "keyboard_arrow_right" at bounding box center [886, 396] width 33 height 33
click at [877, 397] on icon "keyboard_arrow_right" at bounding box center [886, 396] width 33 height 33
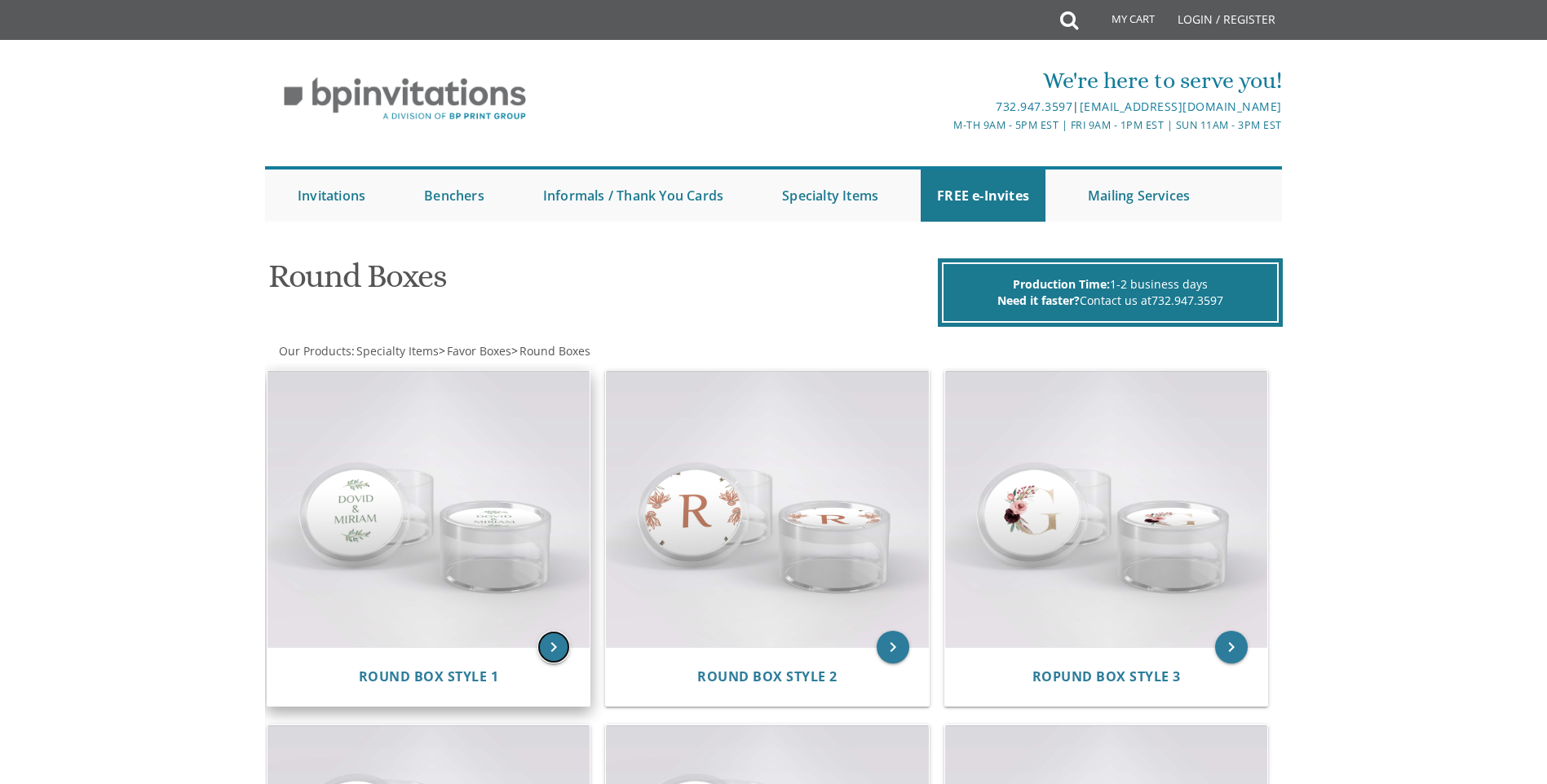
click at [550, 642] on icon "keyboard_arrow_right" at bounding box center [554, 648] width 33 height 33
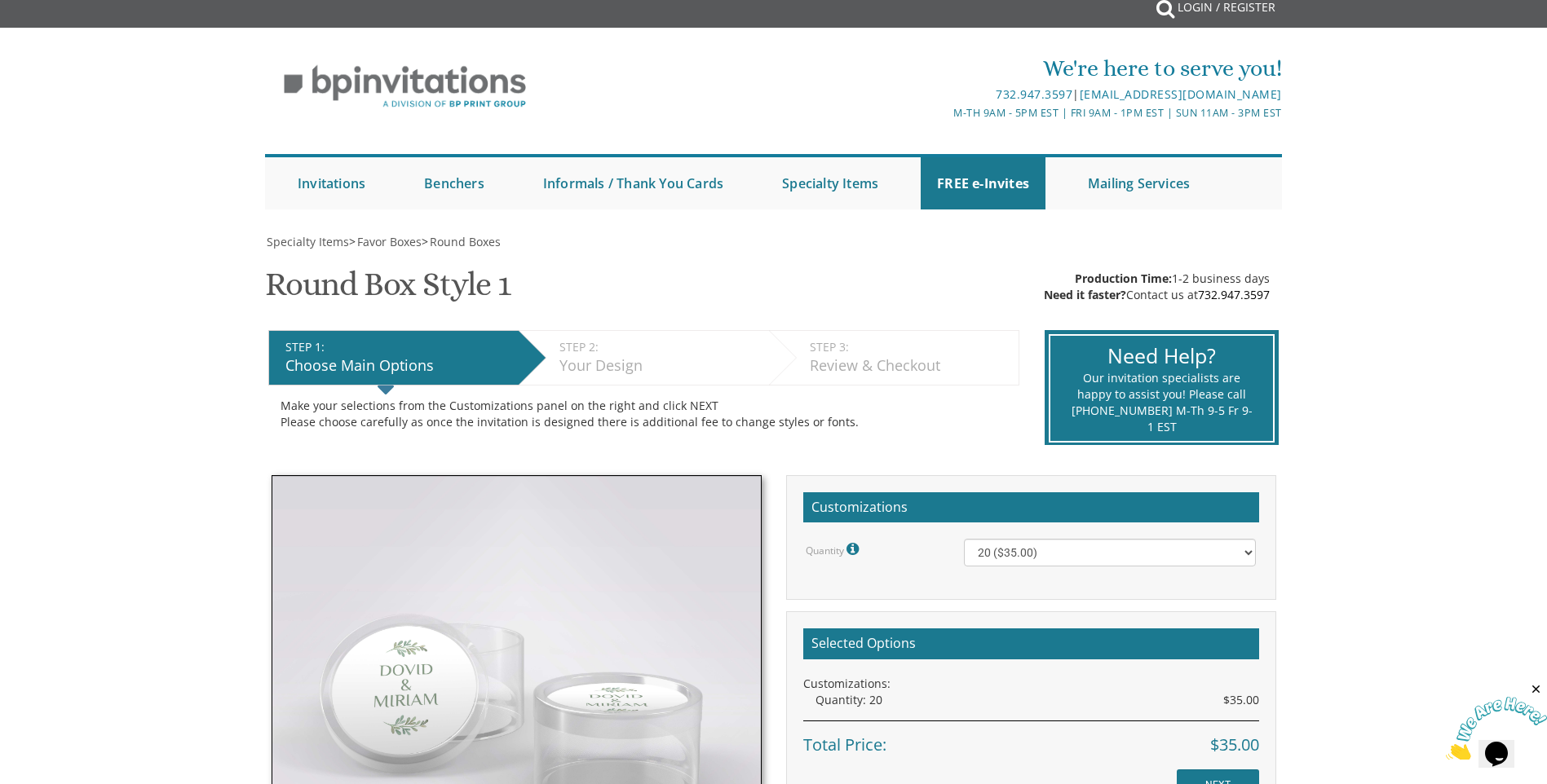
scroll to position [163, 0]
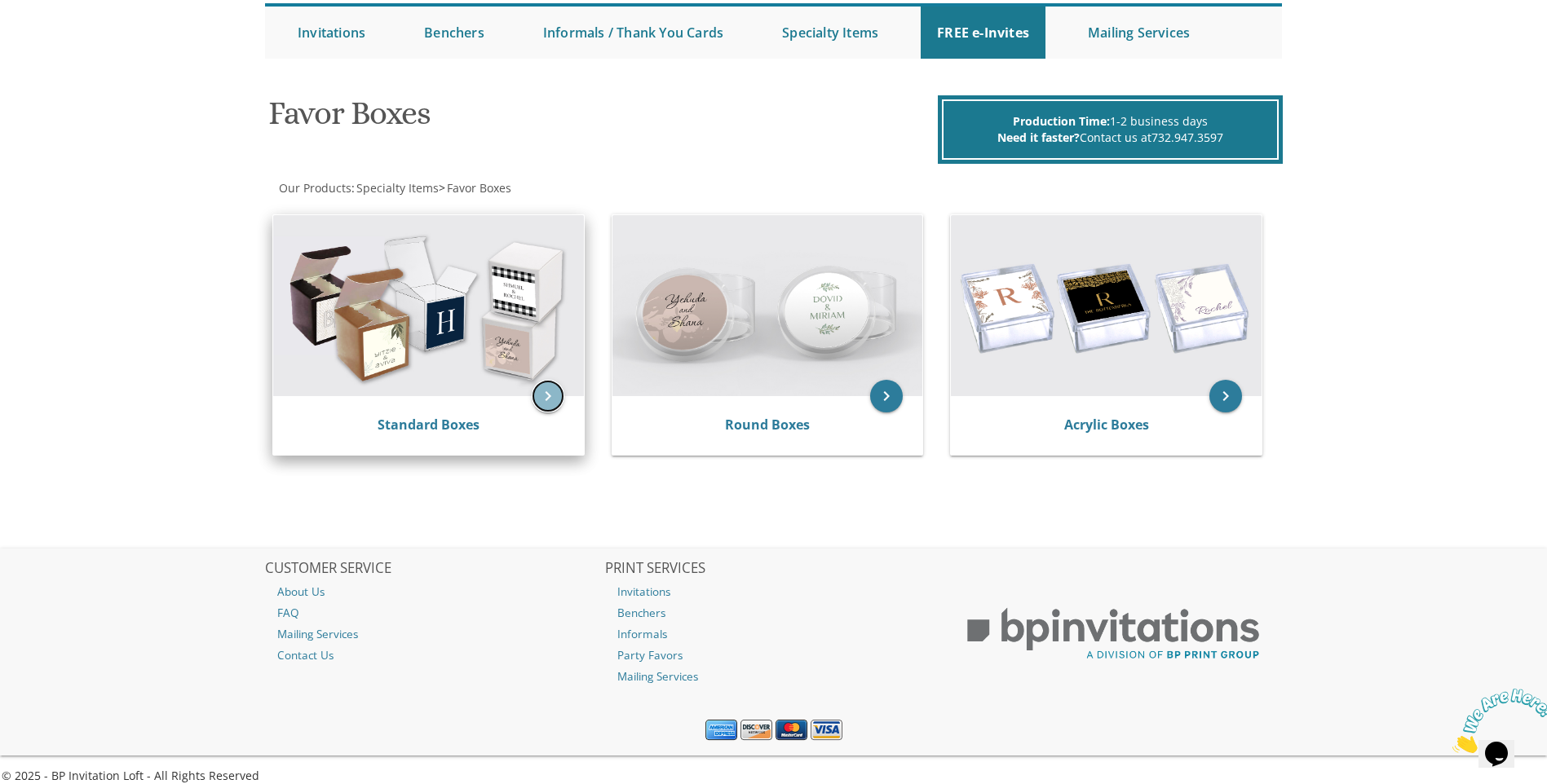
click at [539, 397] on icon "keyboard_arrow_right" at bounding box center [548, 396] width 33 height 33
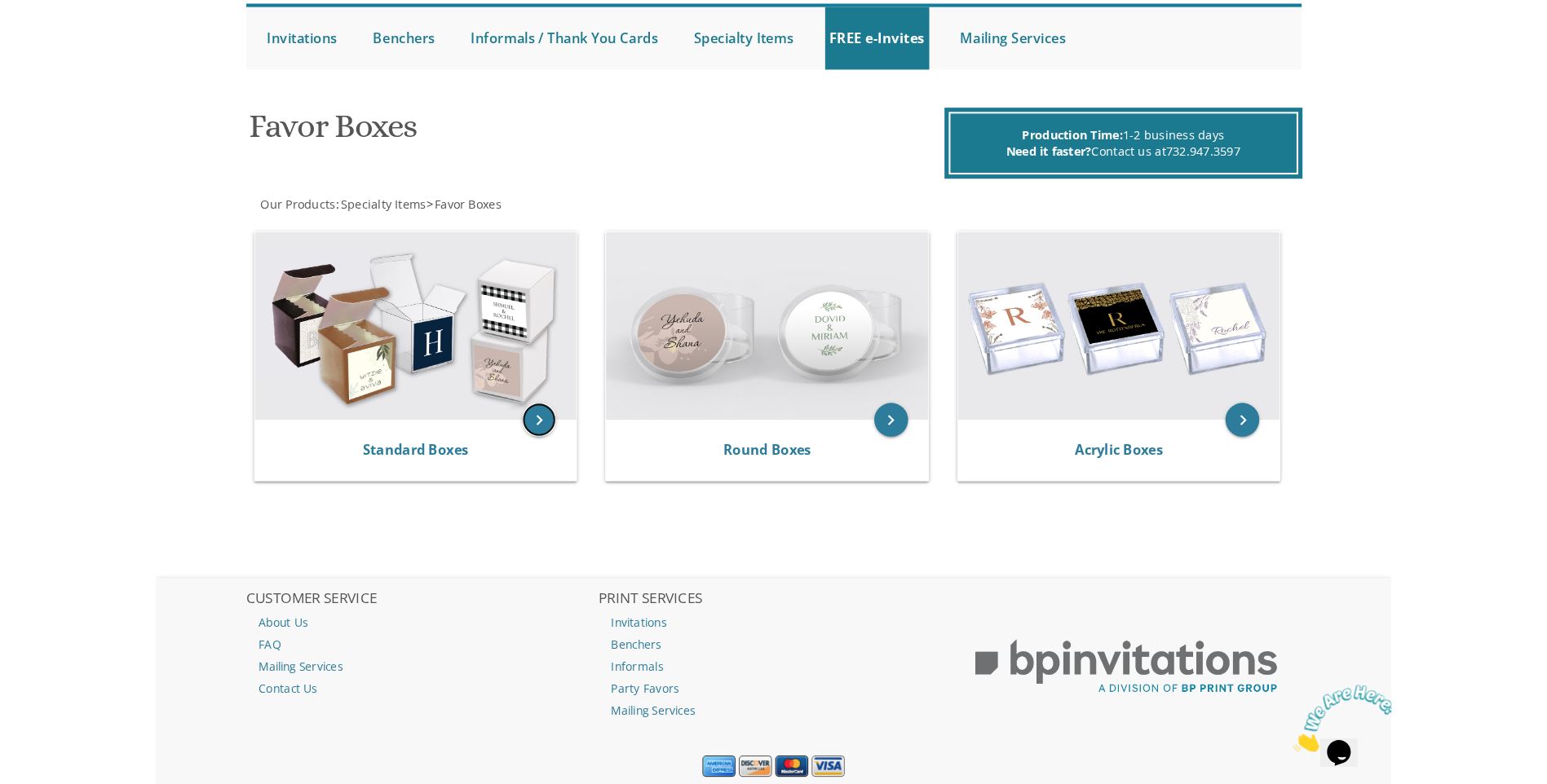
scroll to position [163, 0]
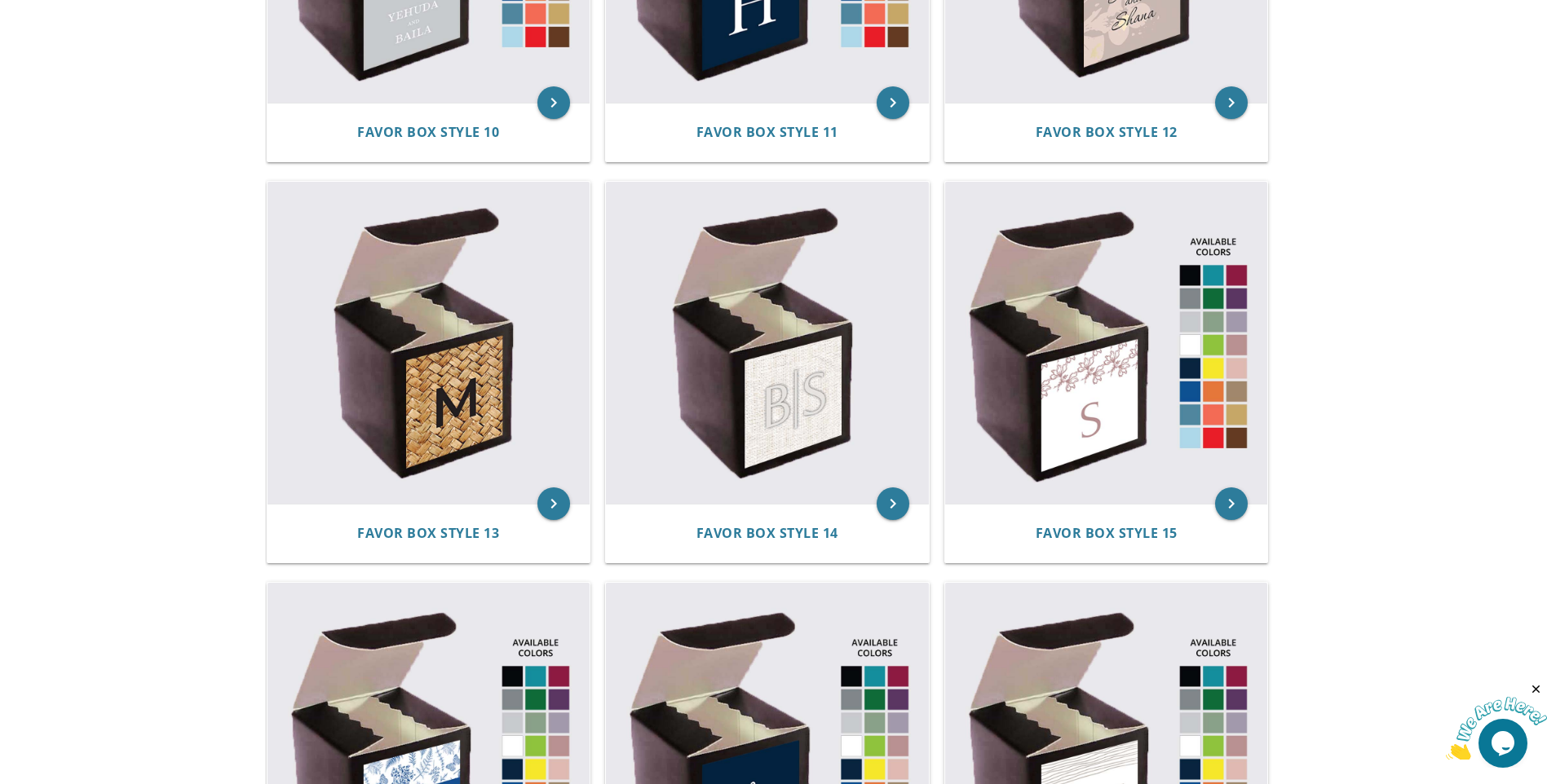
scroll to position [2282, 0]
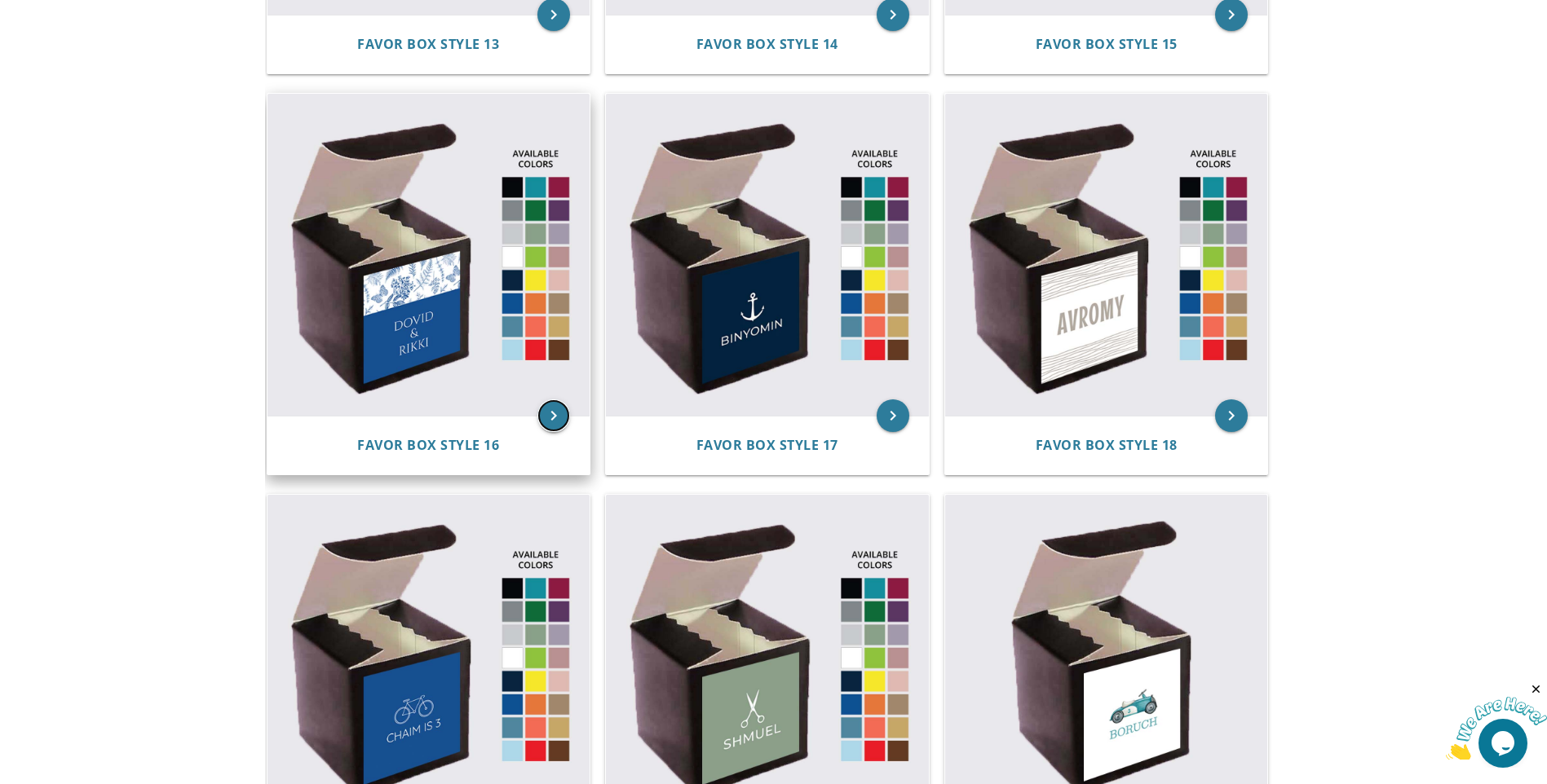
click at [554, 401] on icon "keyboard_arrow_right" at bounding box center [554, 416] width 33 height 33
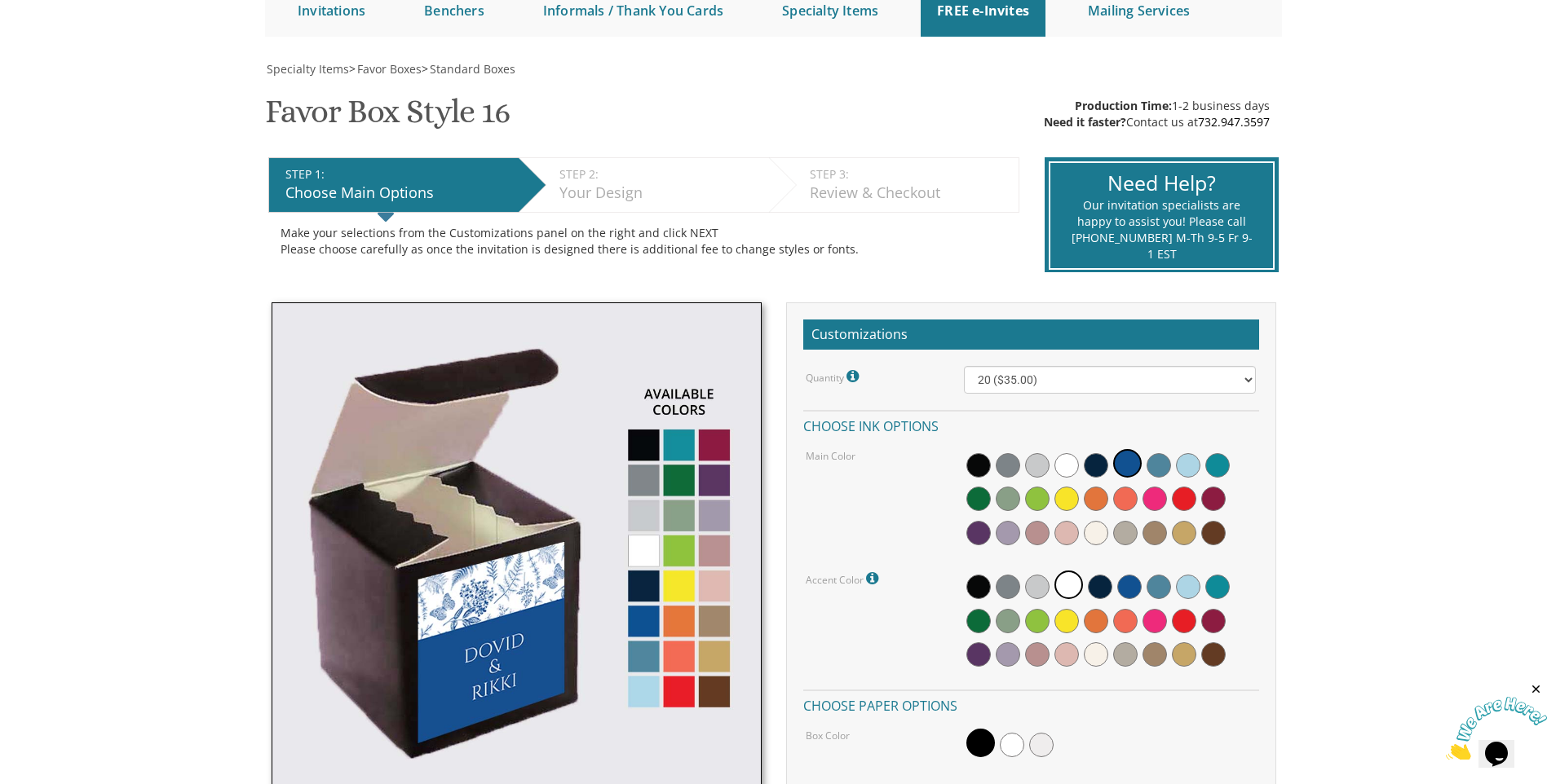
scroll to position [326, 0]
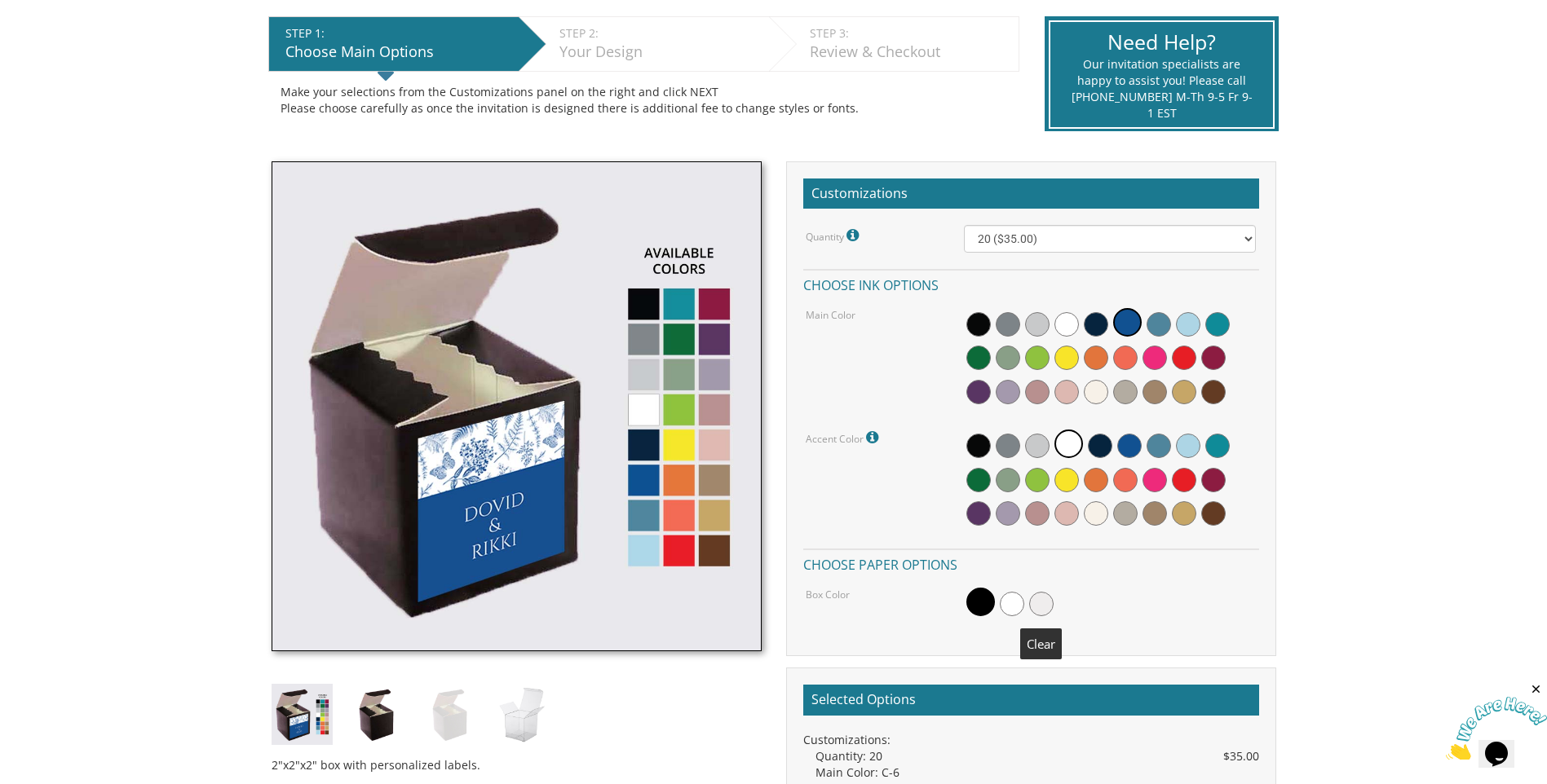
click at [1043, 605] on span at bounding box center [1041, 604] width 24 height 24
click at [1027, 237] on select "20 ($35.00) 40 ($53.00) 60 ($65.00) 80 ($75.00) 100 ($85.00)" at bounding box center [1110, 239] width 292 height 28
drag, startPoint x: 962, startPoint y: 201, endPoint x: 839, endPoint y: 186, distance: 123.9
click at [962, 201] on h2 "Customizations" at bounding box center [1031, 194] width 456 height 31
